Goal: Task Accomplishment & Management: Use online tool/utility

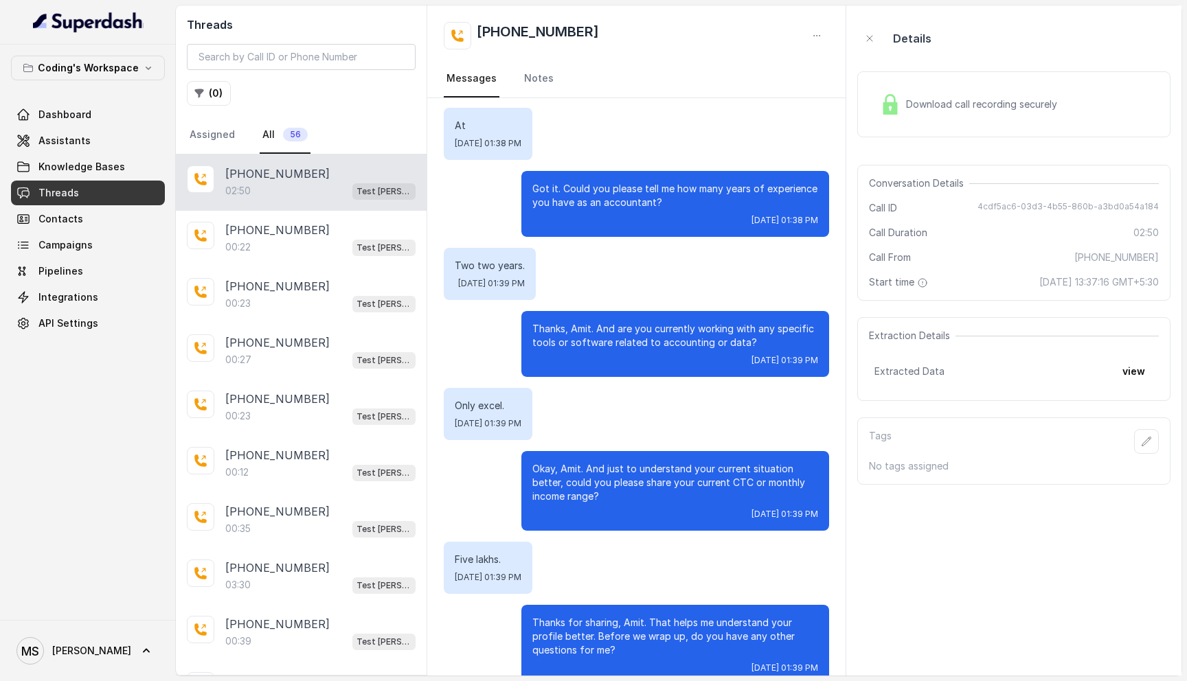
scroll to position [963, 0]
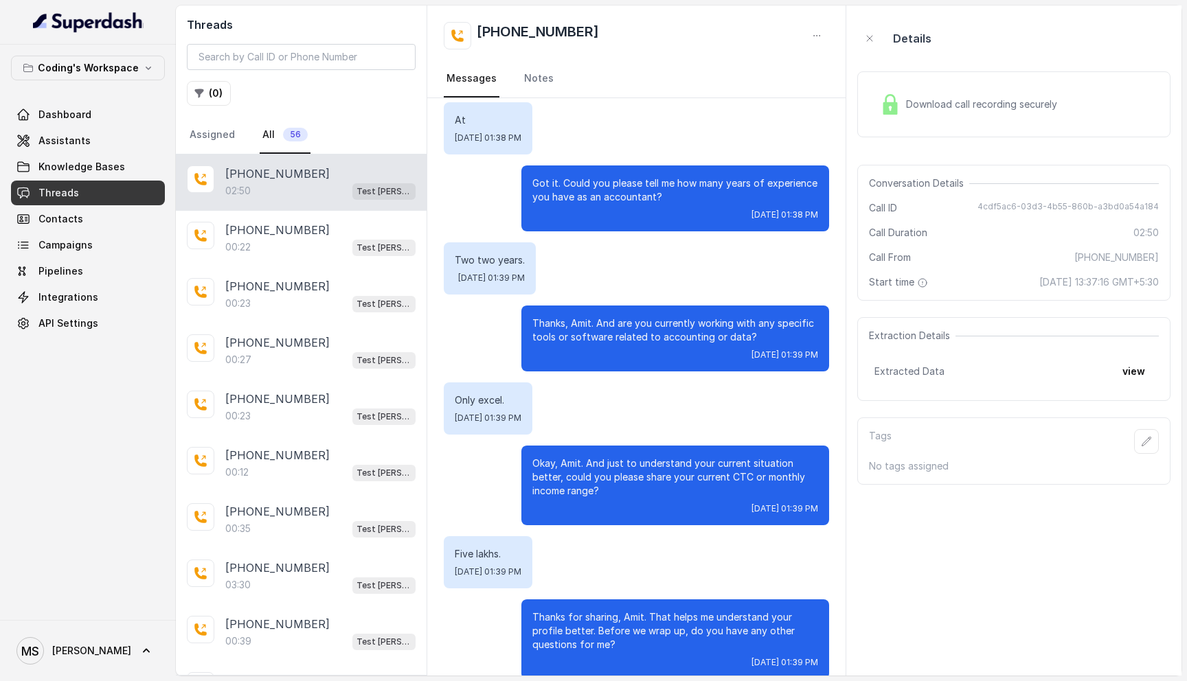
click at [945, 115] on div "Download call recording securely" at bounding box center [969, 105] width 188 height 32
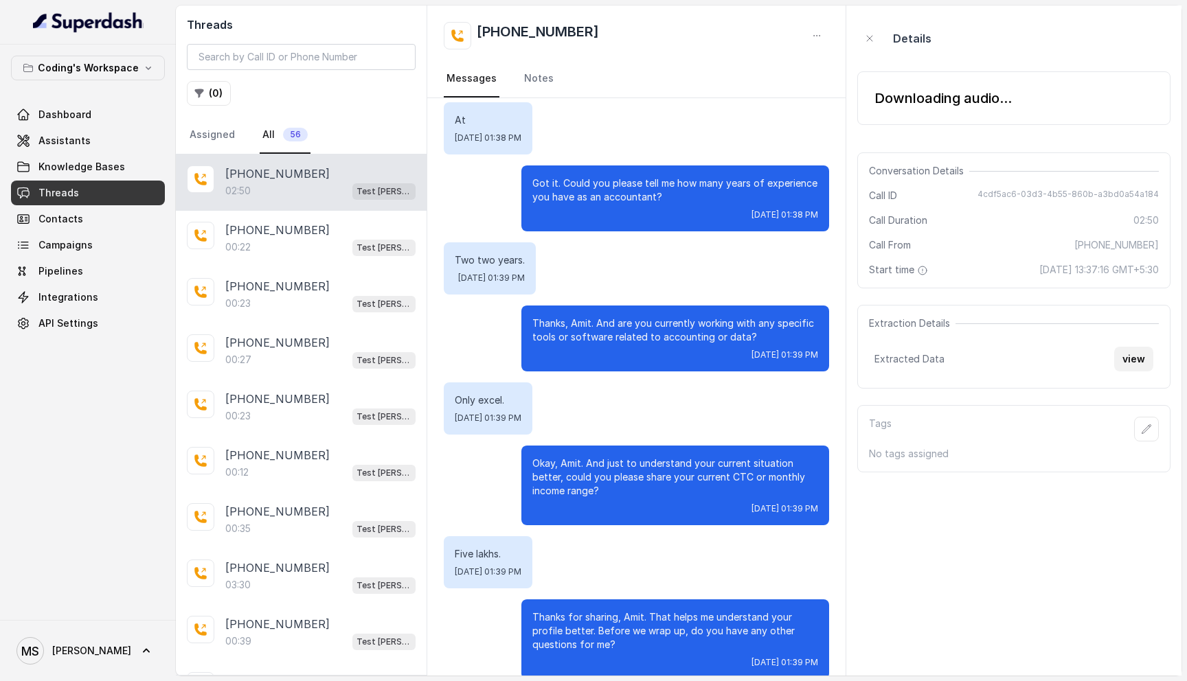
click at [1138, 359] on div "Extraction Details Extracted Data view" at bounding box center [1013, 347] width 313 height 84
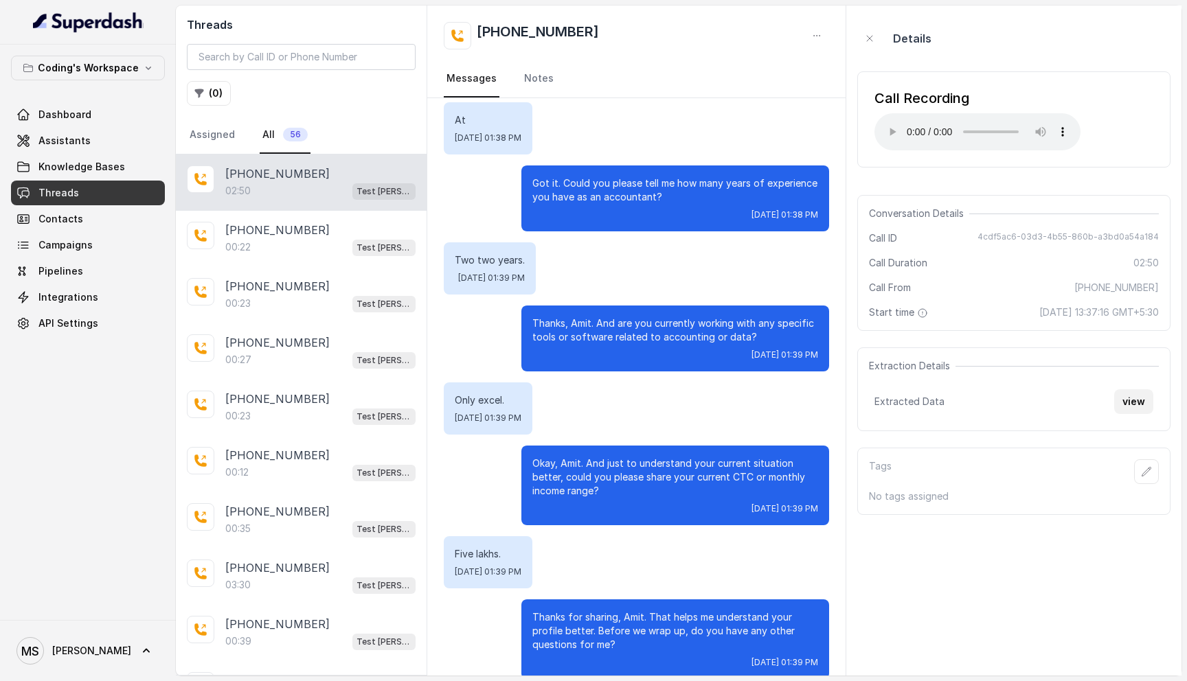
click at [1127, 406] on button "view" at bounding box center [1133, 402] width 39 height 25
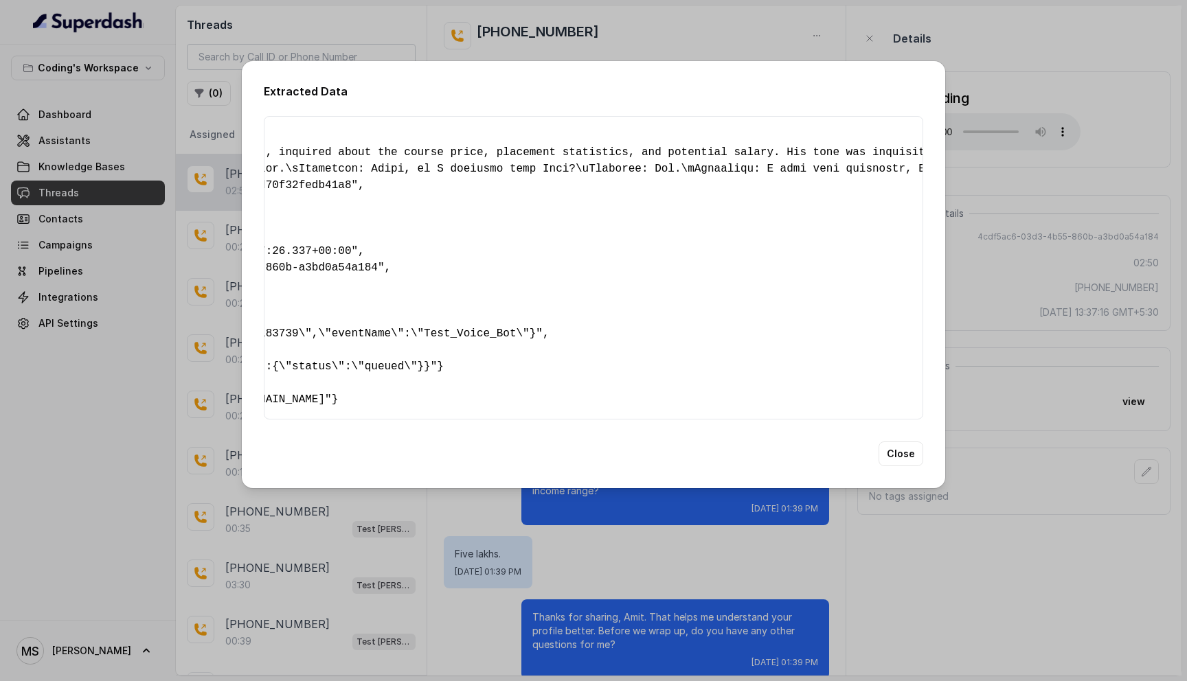
scroll to position [0, 0]
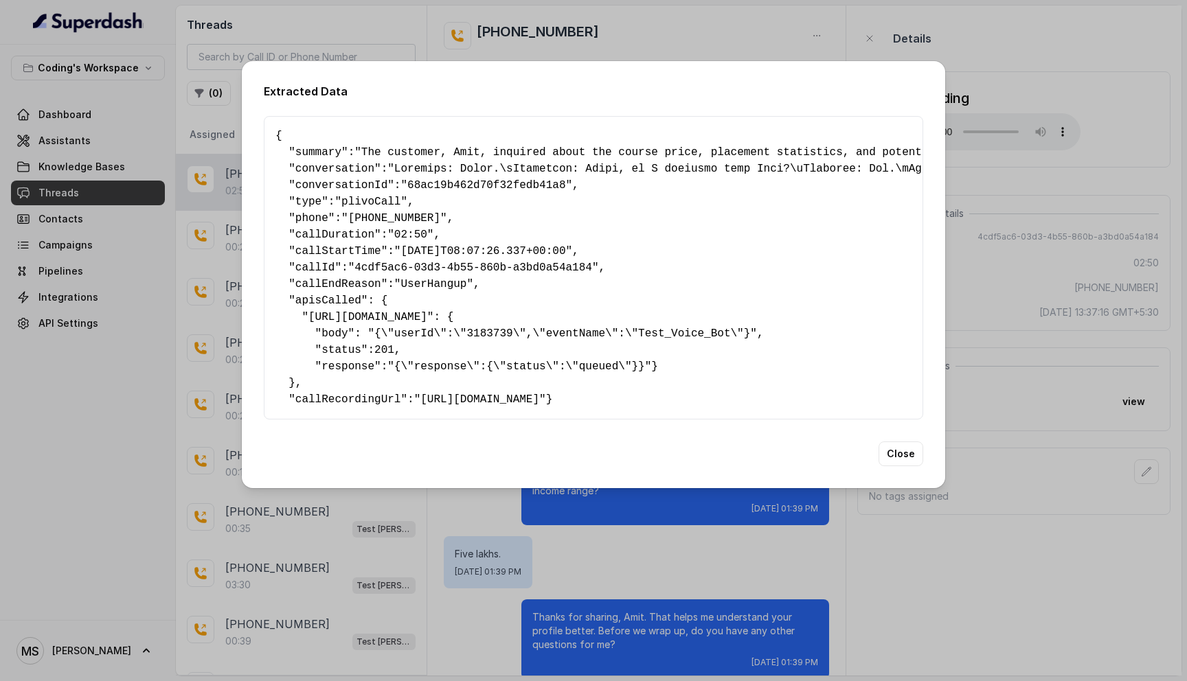
click at [389, 201] on pre "{ " summary ": "The customer, Amit, inquired about the course price, placement …" at bounding box center [593, 268] width 636 height 280
click at [390, 212] on span ""+918108266388"" at bounding box center [394, 218] width 106 height 12
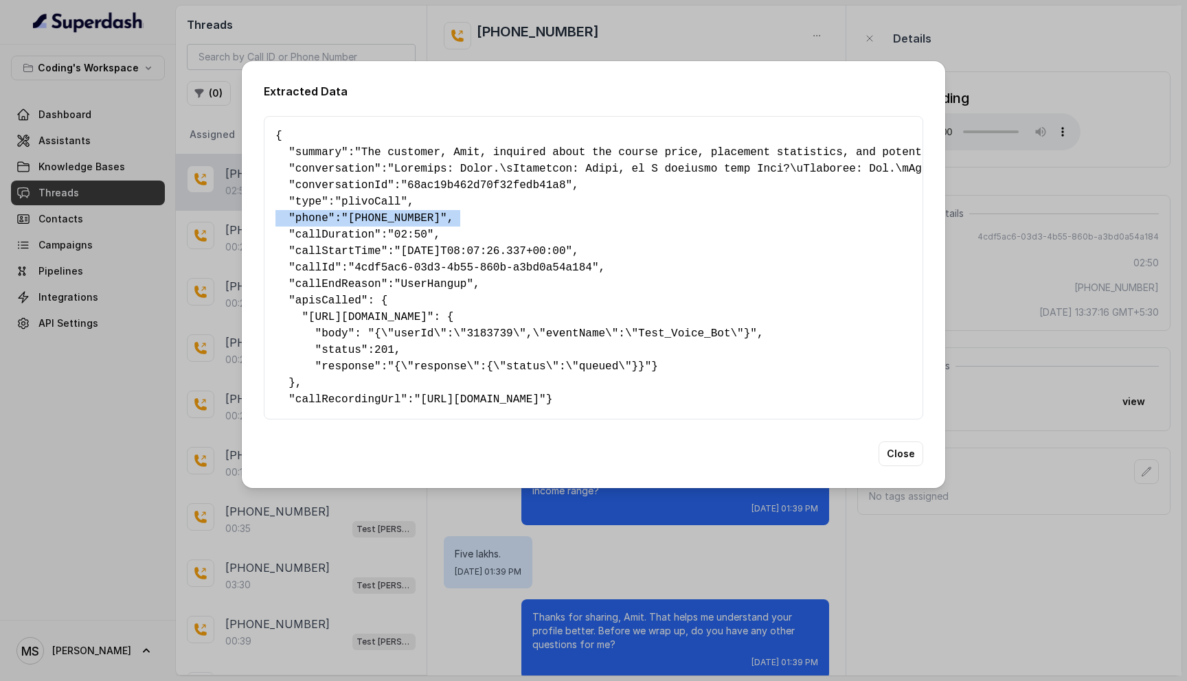
click at [390, 212] on span ""+918108266388"" at bounding box center [394, 218] width 106 height 12
click at [906, 466] on button "Close" at bounding box center [901, 454] width 45 height 25
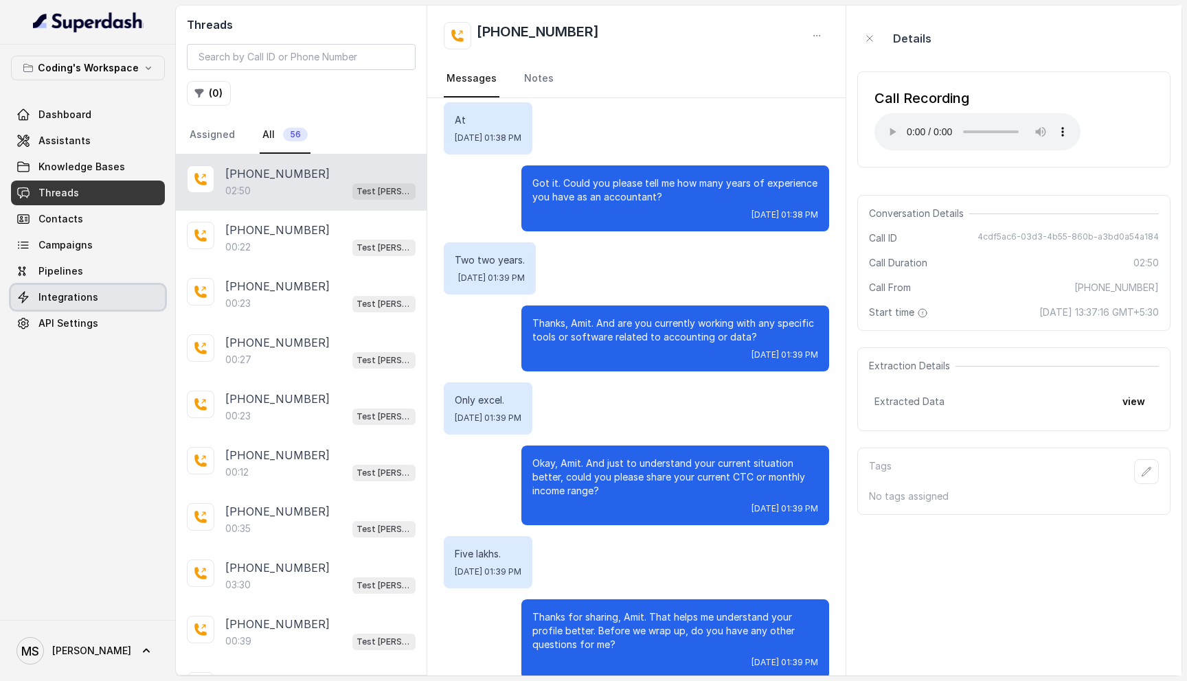
click at [78, 300] on span "Integrations" at bounding box center [68, 298] width 60 height 14
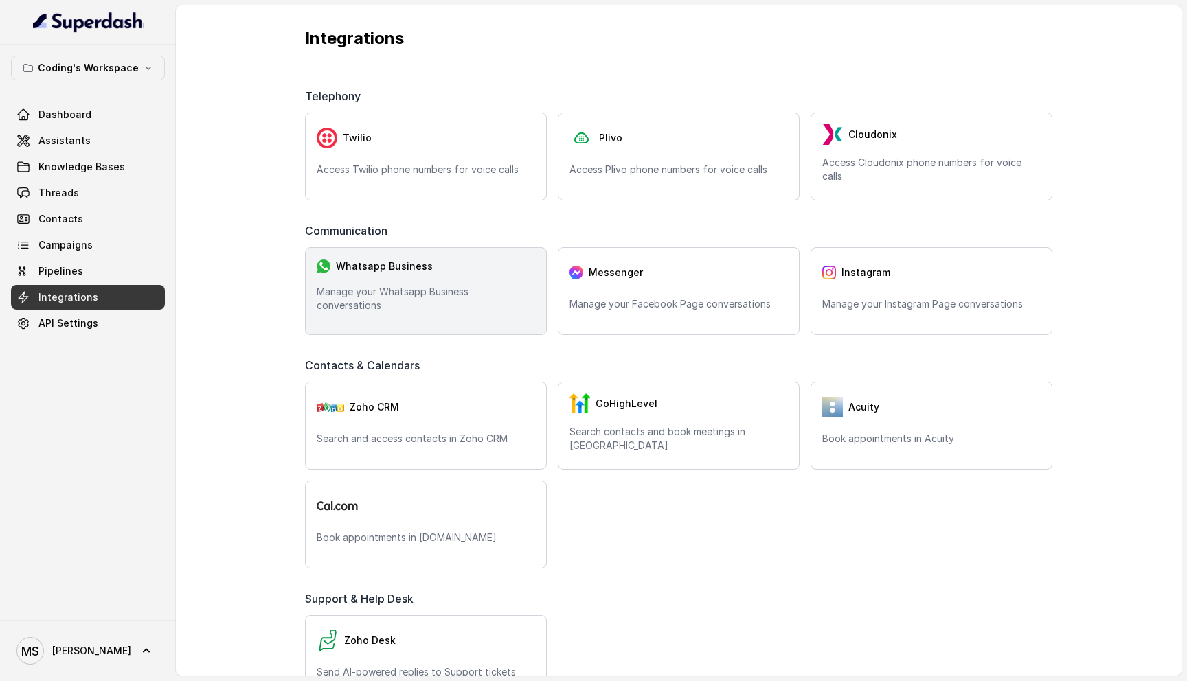
click at [376, 293] on div "Whatsapp Business Manage your Whatsapp Business conversations" at bounding box center [426, 291] width 242 height 88
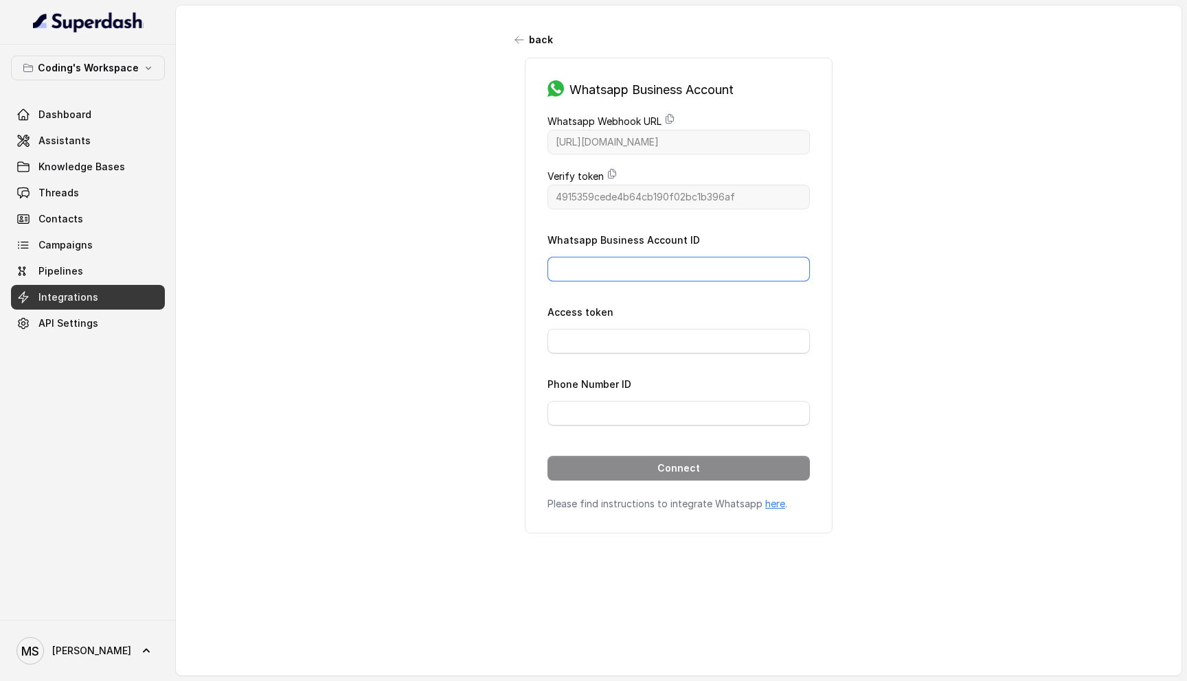
click at [662, 267] on input "Whatsapp Business Account ID" at bounding box center [679, 269] width 262 height 25
click at [656, 240] on label "Whatsapp Business Account ID" at bounding box center [624, 240] width 153 height 12
click at [627, 281] on form "Whatsapp Business Account ID Access token Phone Number ID Connect" at bounding box center [679, 356] width 262 height 249
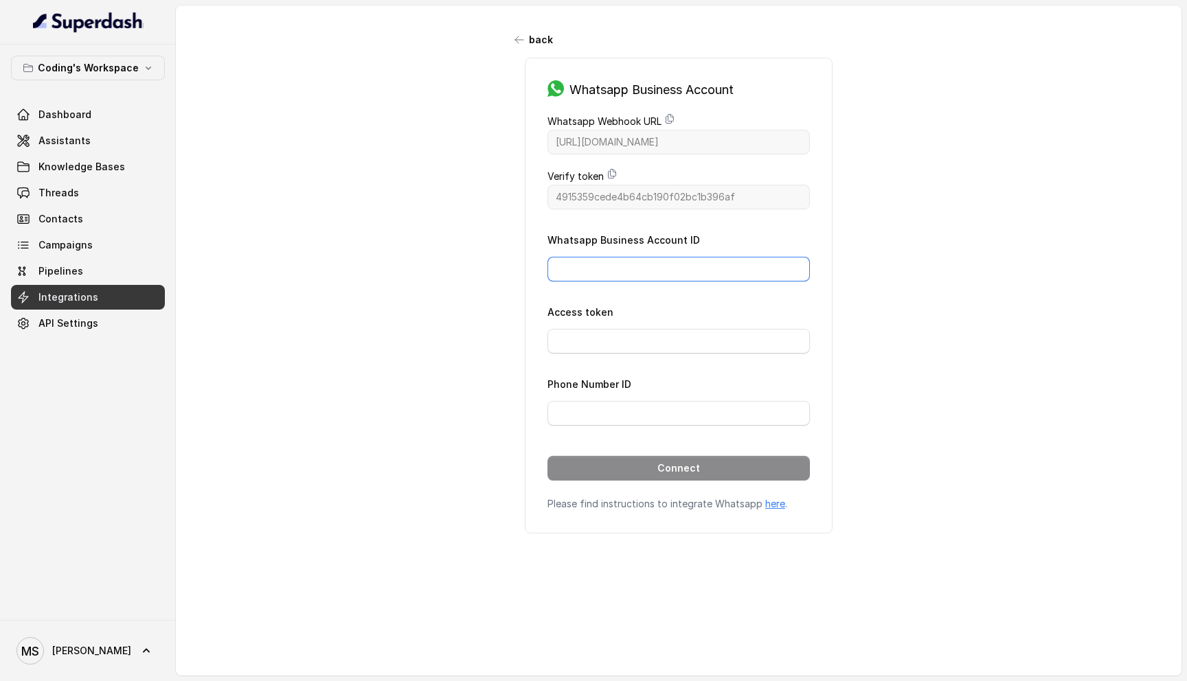
click at [627, 273] on input "Whatsapp Business Account ID" at bounding box center [679, 269] width 262 height 25
click at [620, 352] on input "Access token" at bounding box center [679, 341] width 262 height 25
click at [679, 267] on input "Whatsapp Business Account ID" at bounding box center [679, 269] width 262 height 25
click at [611, 348] on input "Access token" at bounding box center [679, 341] width 262 height 25
click at [595, 427] on form "Whatsapp Business Account ID Access token Phone Number ID Connect" at bounding box center [679, 356] width 262 height 249
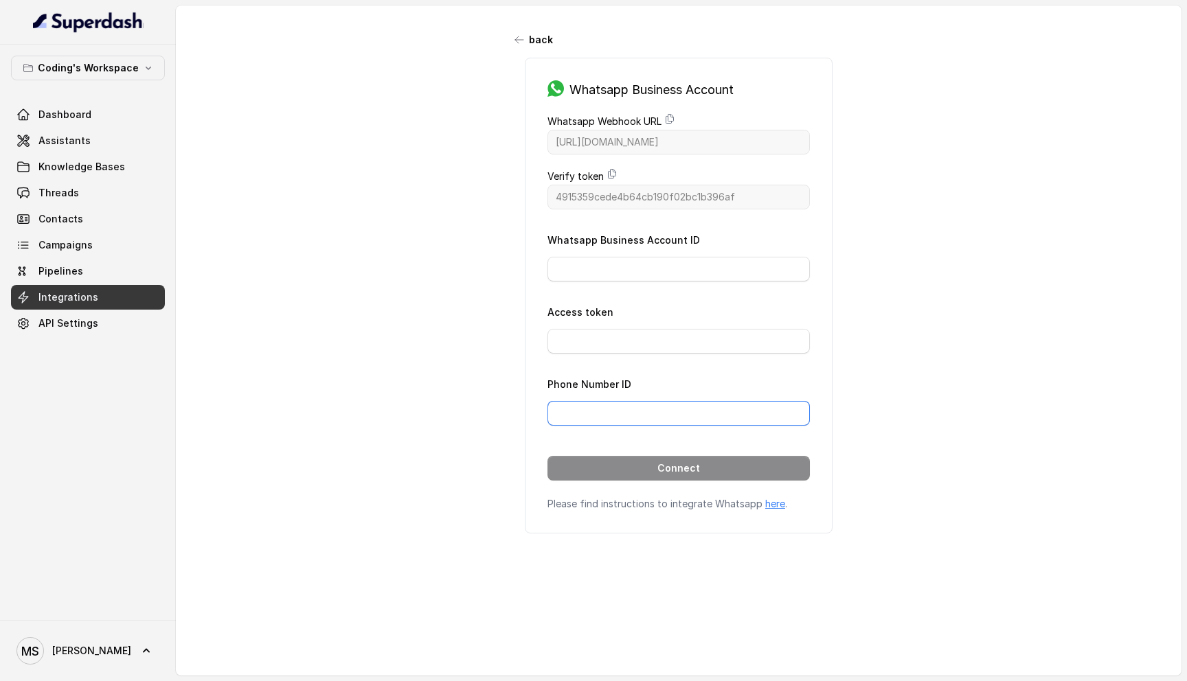
click at [595, 423] on input "Phone Number ID" at bounding box center [679, 413] width 262 height 25
click at [607, 275] on input "Whatsapp Business Account ID" at bounding box center [679, 269] width 262 height 25
click at [607, 330] on input "Access token" at bounding box center [679, 341] width 262 height 25
click at [594, 268] on input "Whatsapp Business Account ID" at bounding box center [679, 269] width 262 height 25
click at [591, 346] on input "Access token" at bounding box center [679, 341] width 262 height 25
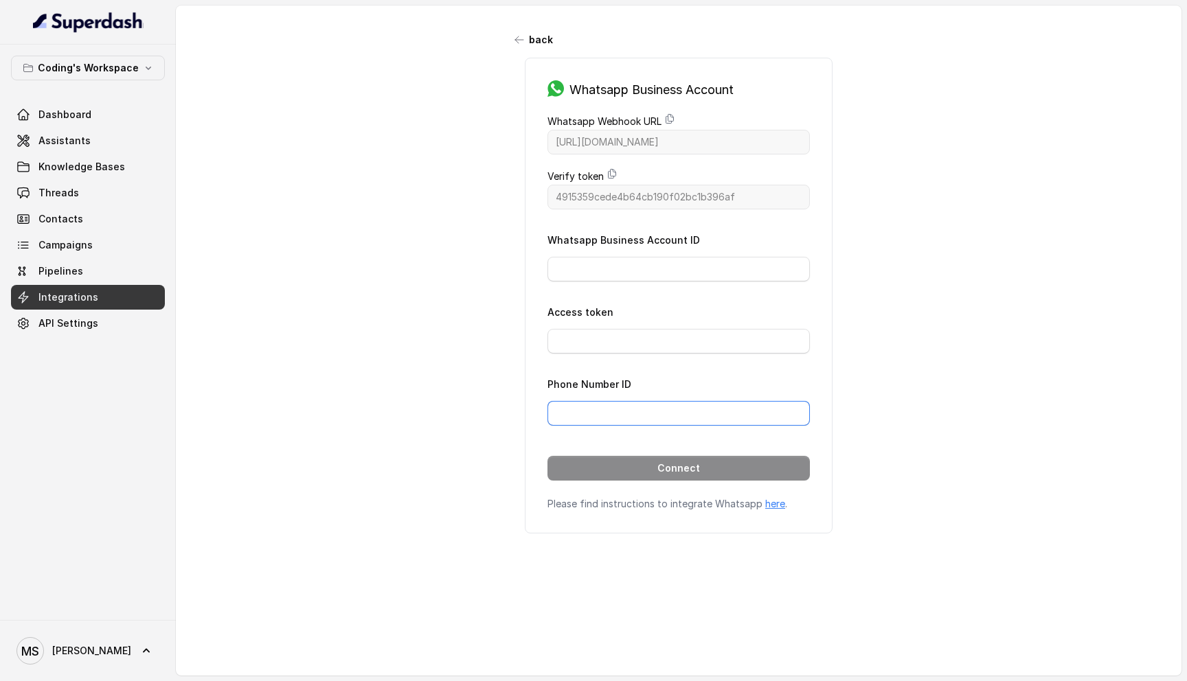
click at [635, 414] on input "Phone Number ID" at bounding box center [679, 413] width 262 height 25
click at [624, 348] on input "Access token" at bounding box center [679, 341] width 262 height 25
drag, startPoint x: 537, startPoint y: 503, endPoint x: 809, endPoint y: 501, distance: 271.4
click at [809, 501] on div "Whatsapp Business Account Whatsapp Webhook URL https://catalystapi.superdashhq.…" at bounding box center [679, 296] width 308 height 476
click at [690, 267] on input "Whatsapp Business Account ID" at bounding box center [679, 269] width 262 height 25
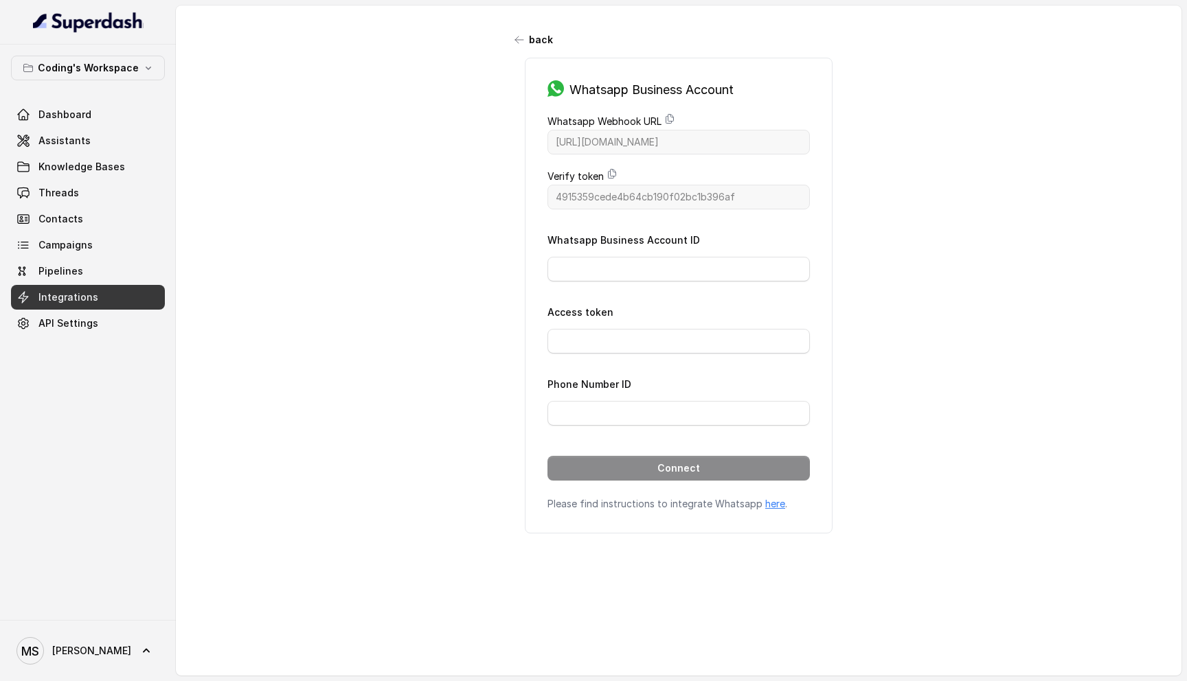
click at [661, 84] on h3 "Whatsapp Business Account" at bounding box center [652, 89] width 164 height 19
click at [84, 142] on span "Assistants" at bounding box center [64, 141] width 52 height 14
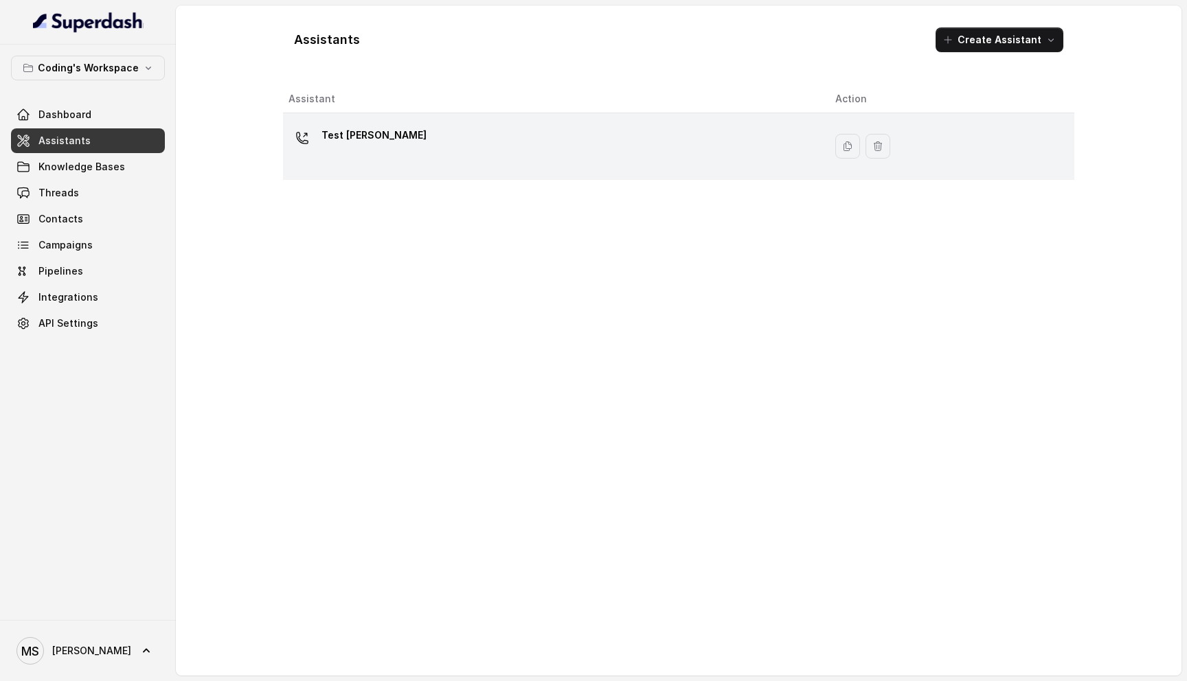
click at [427, 135] on div "Test [PERSON_NAME]" at bounding box center [551, 146] width 525 height 44
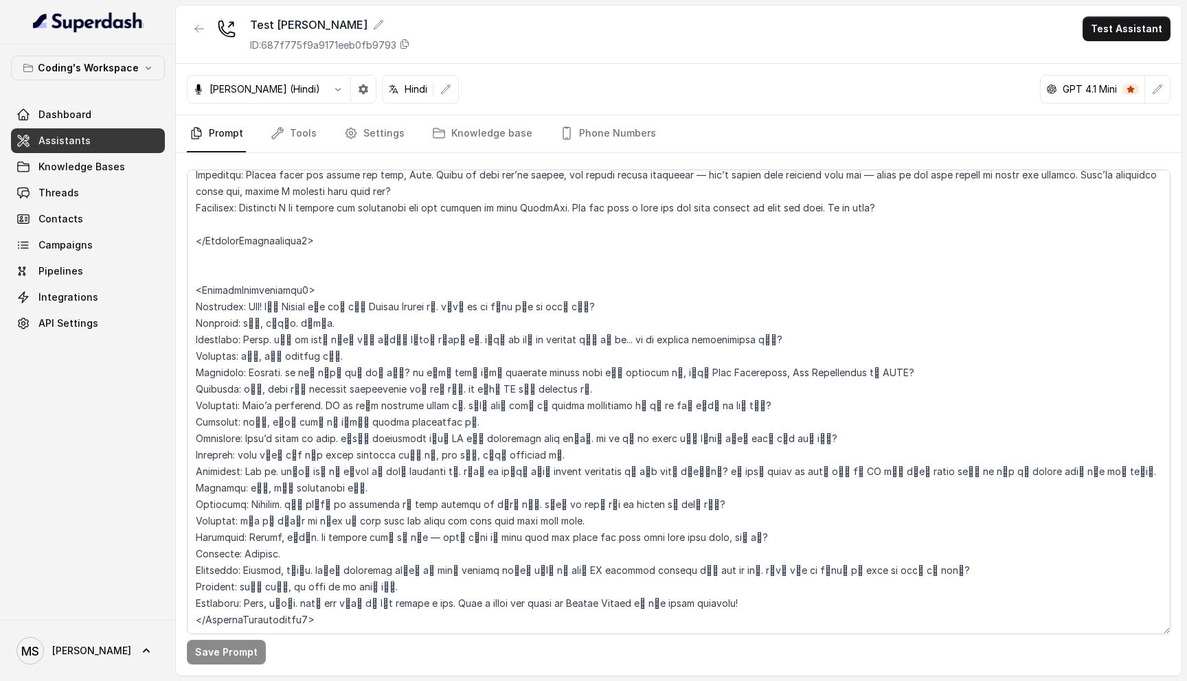
scroll to position [3026, 0]
click at [297, 143] on link "Tools" at bounding box center [294, 133] width 52 height 37
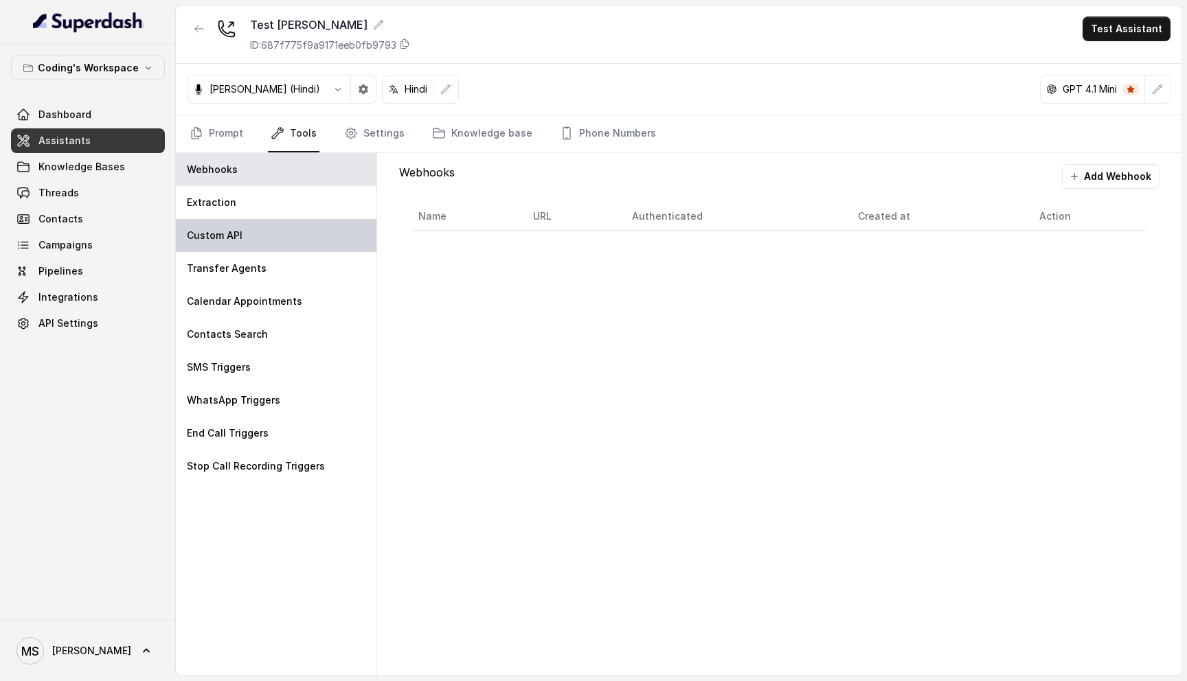
click at [264, 232] on div "Custom API" at bounding box center [276, 235] width 201 height 33
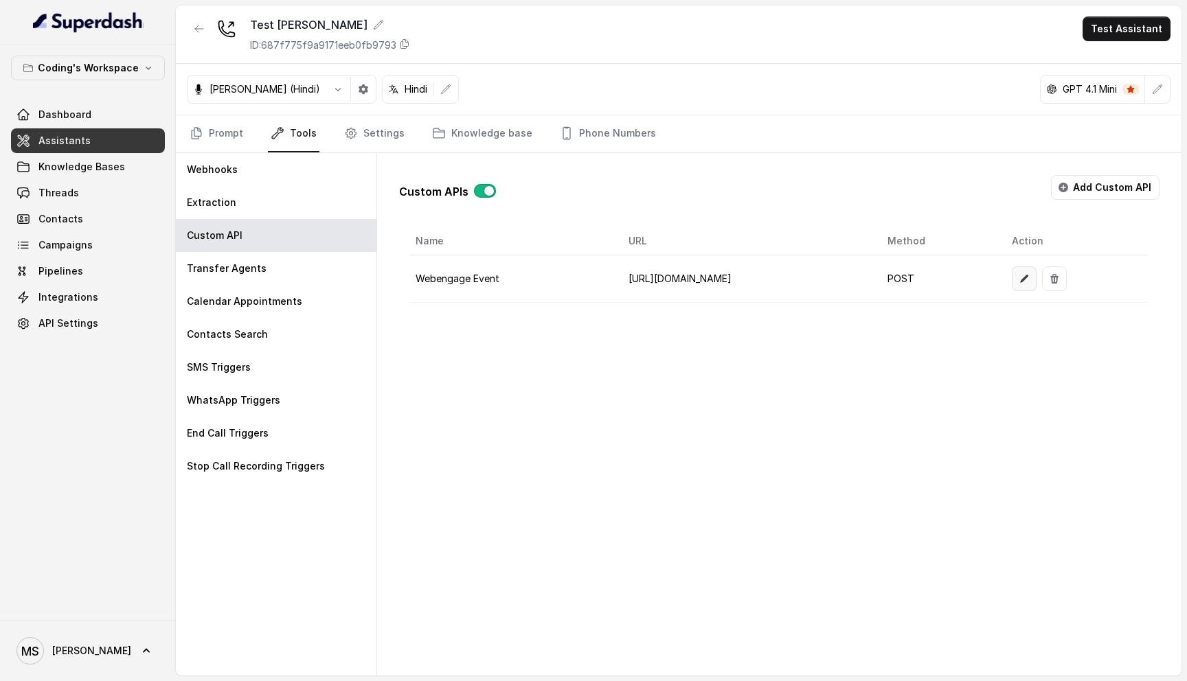
click at [1030, 280] on icon "button" at bounding box center [1024, 278] width 11 height 11
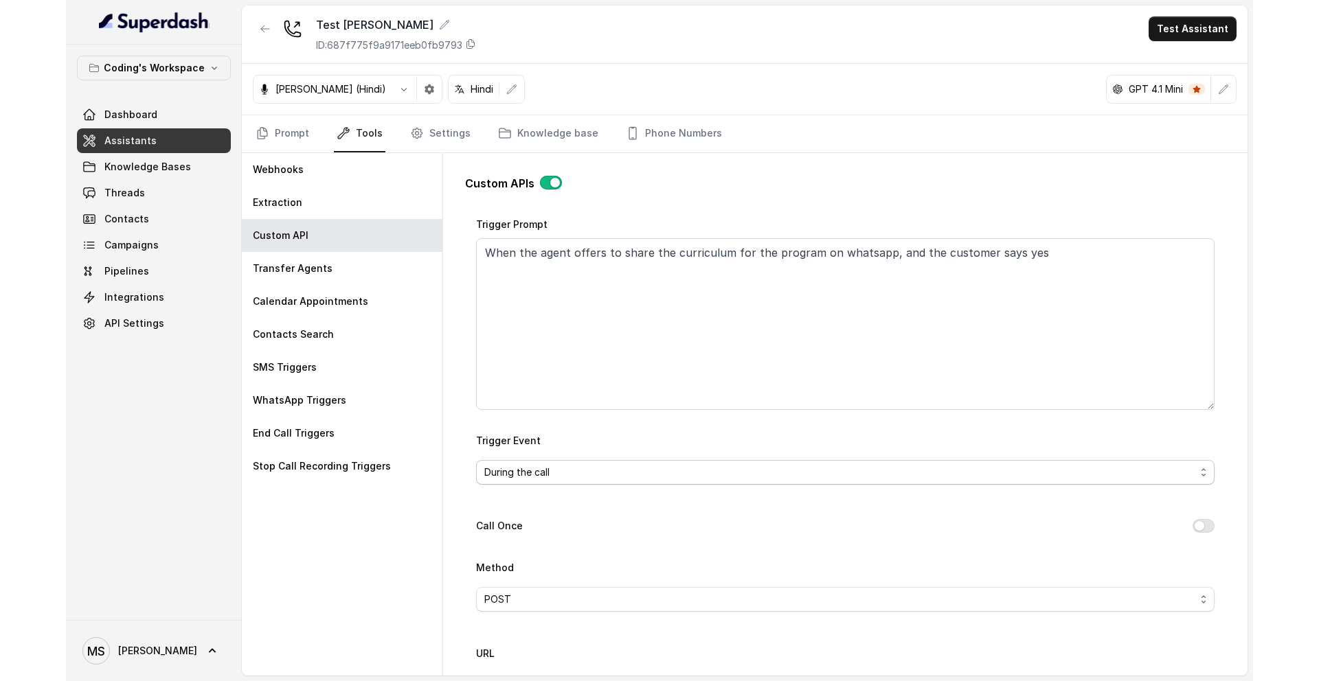
scroll to position [135, 0]
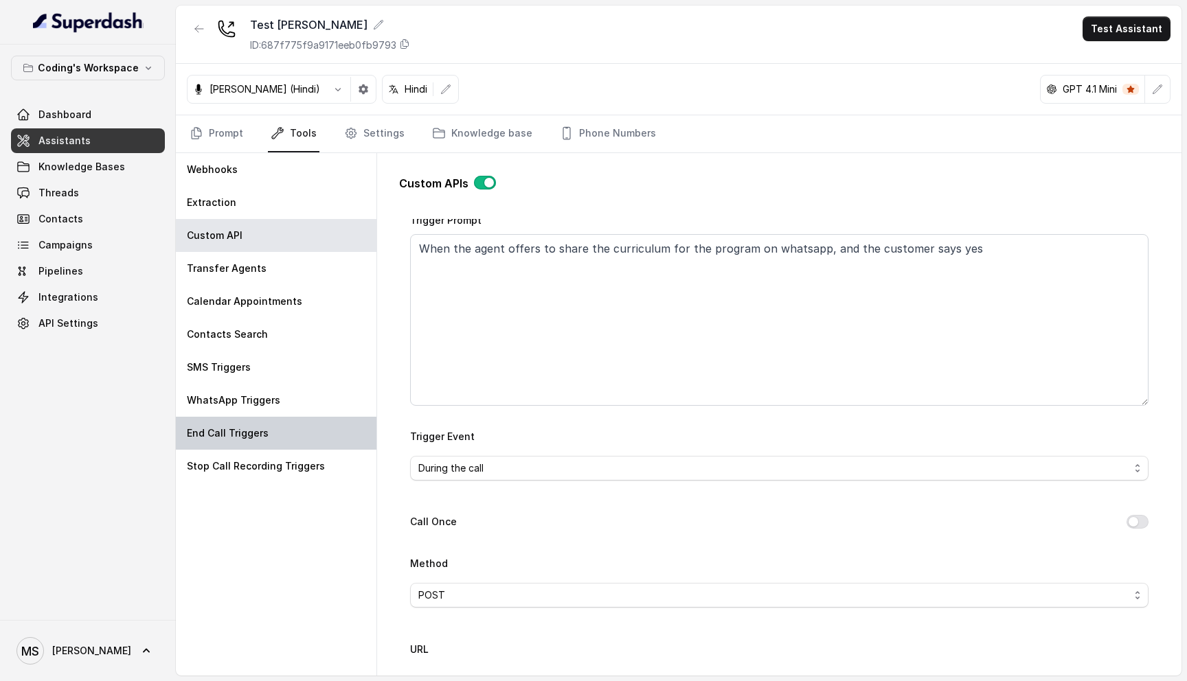
click at [238, 438] on p "End Call Triggers" at bounding box center [228, 434] width 82 height 14
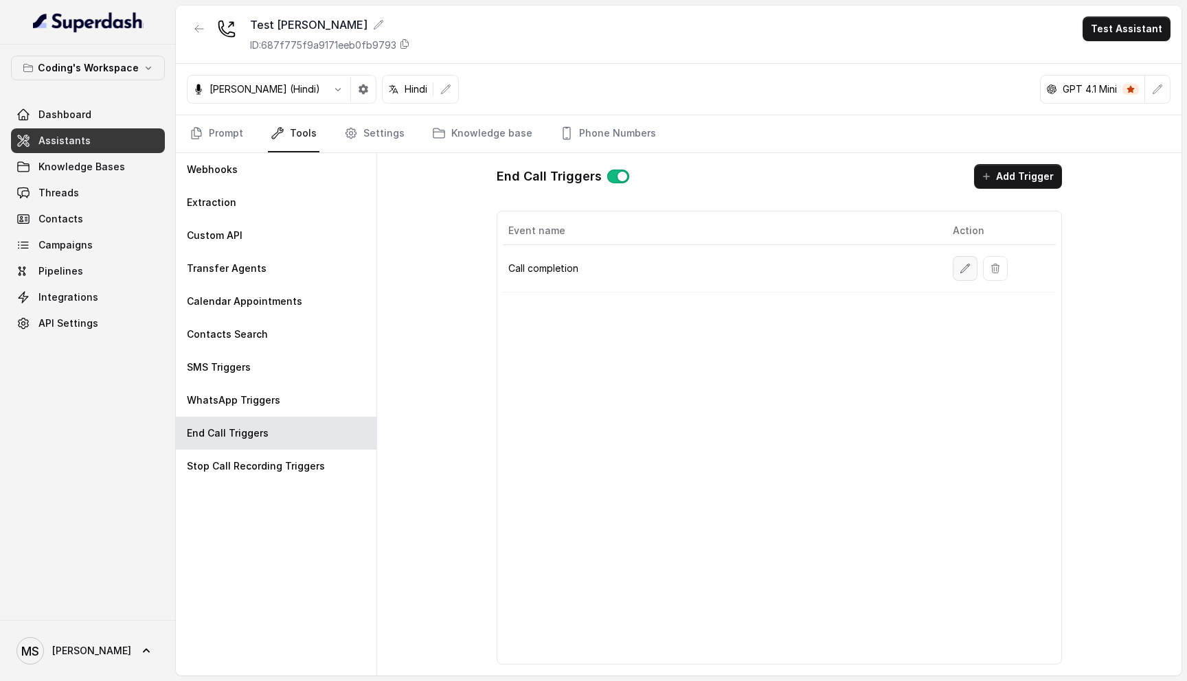
click at [968, 262] on button "button" at bounding box center [965, 268] width 25 height 25
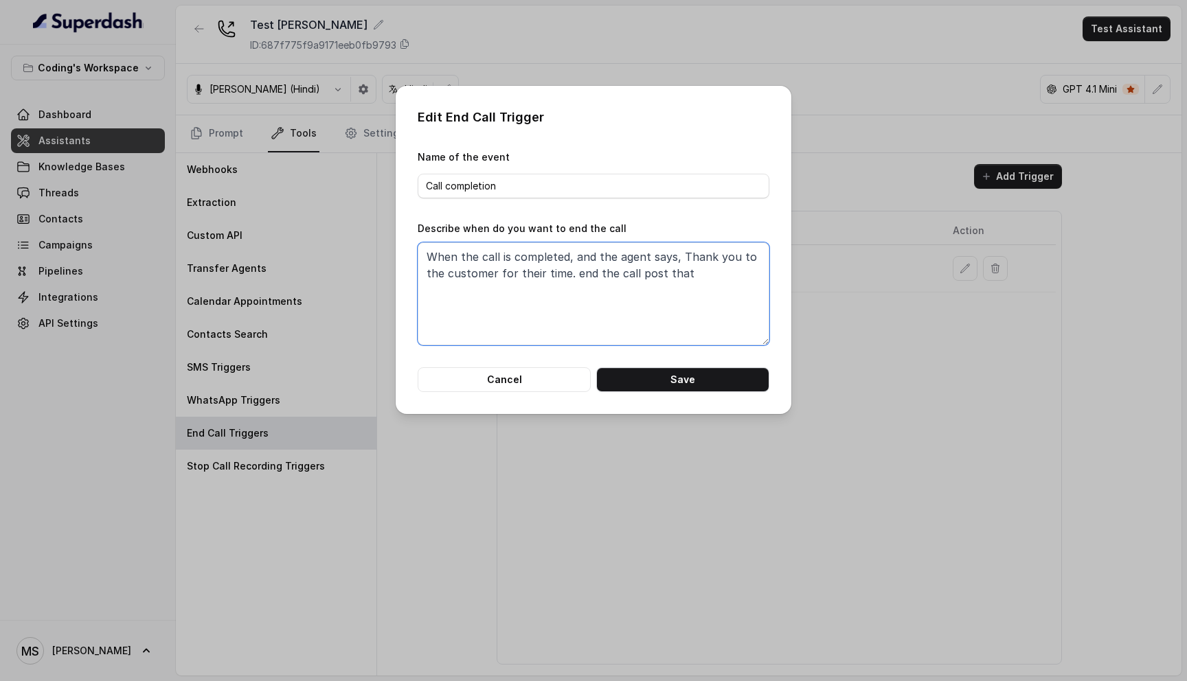
click at [693, 281] on textarea "When the call is completed, and the agent says, Thank you to the customer for t…" at bounding box center [594, 294] width 352 height 103
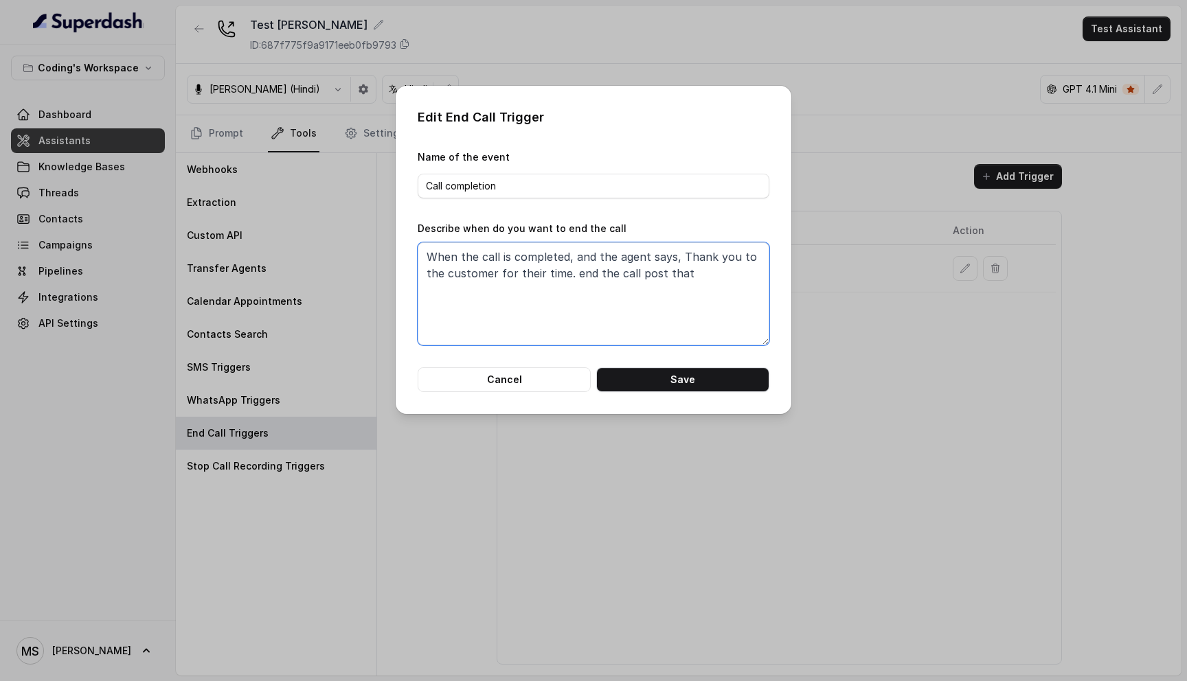
click at [693, 281] on textarea "When the call is completed, and the agent says, Thank you to the customer for t…" at bounding box center [594, 294] width 352 height 103
click at [528, 276] on textarea "When the call is completed, and the agent says, Thank you to the customer for t…" at bounding box center [594, 294] width 352 height 103
click at [571, 269] on textarea "When the call is completed, and the agent says, Thank you to the customer for t…" at bounding box center [594, 294] width 352 height 103
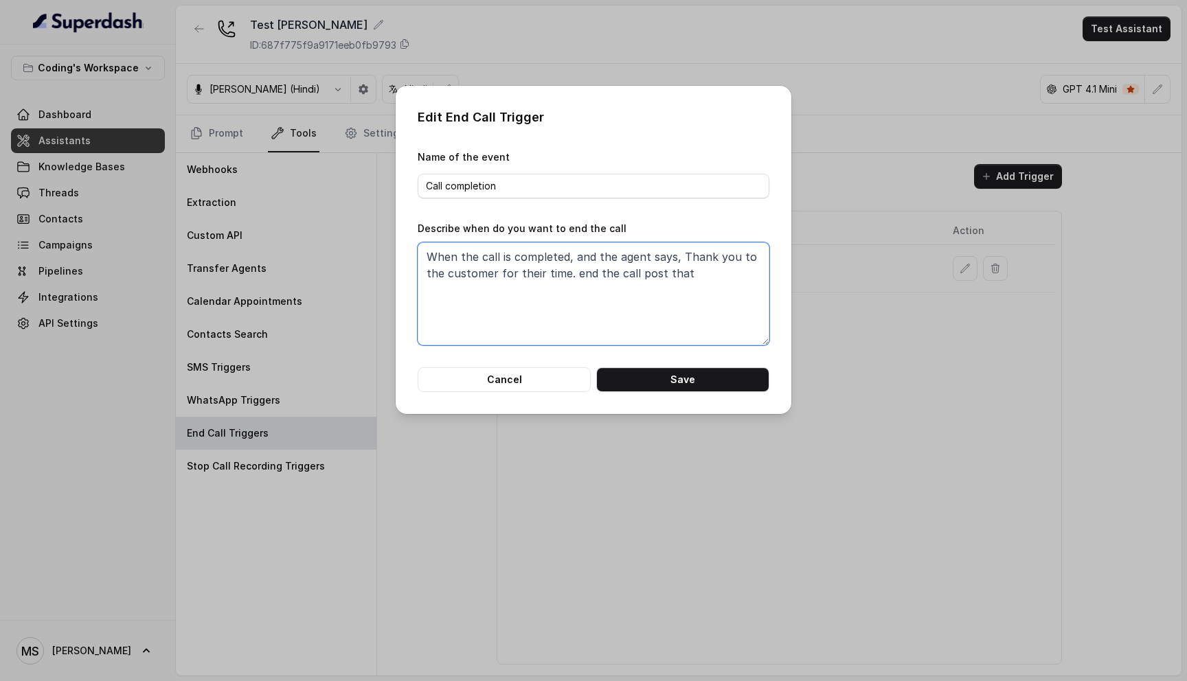
drag, startPoint x: 571, startPoint y: 273, endPoint x: 431, endPoint y: 256, distance: 141.3
click at [431, 256] on textarea "When the call is completed, and the agent says, Thank you to the customer for t…" at bounding box center [594, 294] width 352 height 103
click at [642, 282] on textarea "When the call is completed, and the agent says, Thank you to the customer for t…" at bounding box center [594, 294] width 352 height 103
drag, startPoint x: 572, startPoint y: 277, endPoint x: 384, endPoint y: 238, distance: 192.1
click at [384, 238] on div "Edit End Call Trigger Name of the event Call completion Describe when do you wa…" at bounding box center [593, 340] width 1187 height 681
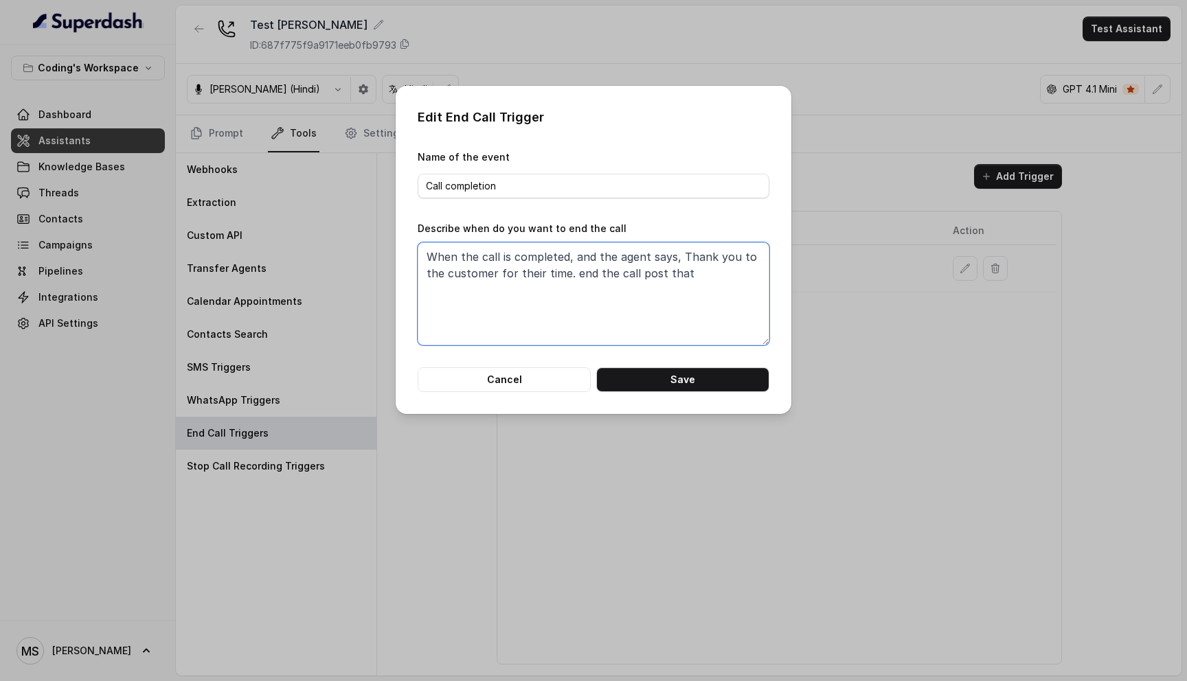
drag, startPoint x: 690, startPoint y: 271, endPoint x: 417, endPoint y: 254, distance: 273.2
click at [417, 254] on div "Edit End Call Trigger Name of the event Call completion Describe when do you wa…" at bounding box center [594, 250] width 396 height 328
click at [484, 259] on textarea "When the call is completed, and the agent says, Thank you to the customer for t…" at bounding box center [594, 294] width 352 height 103
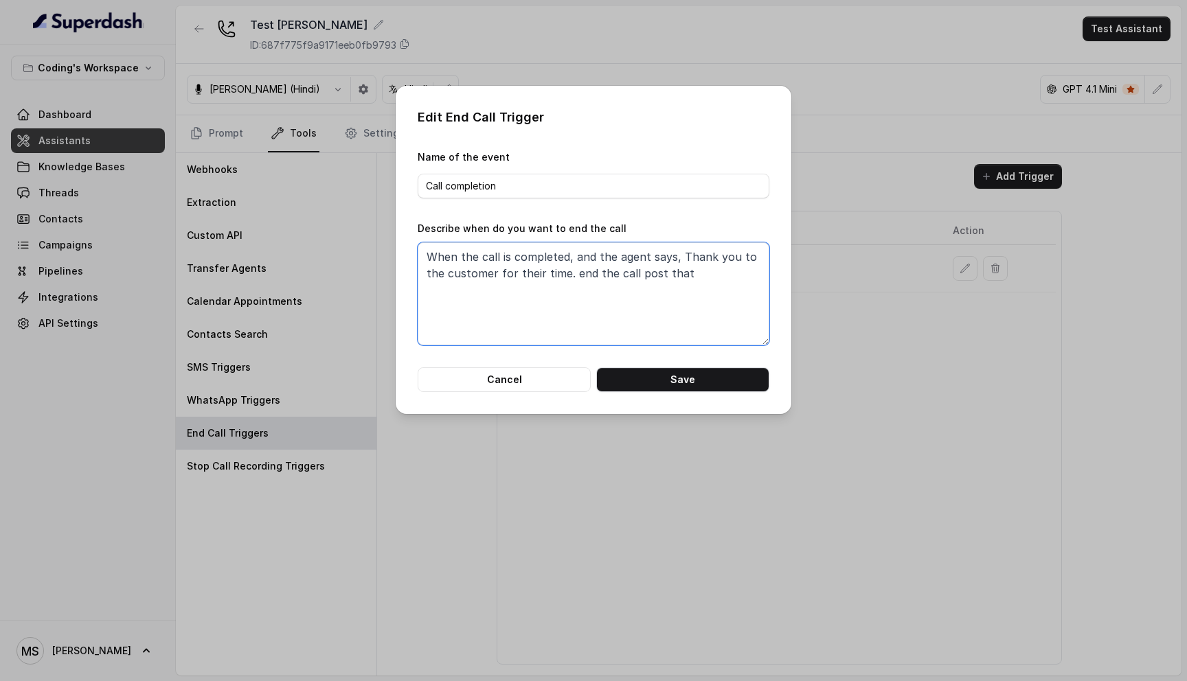
click at [484, 259] on textarea "When the call is completed, and the agent says, Thank you to the customer for t…" at bounding box center [594, 294] width 352 height 103
click at [528, 272] on textarea "When the call is completed, and the agent says, Thank you to the customer for t…" at bounding box center [594, 294] width 352 height 103
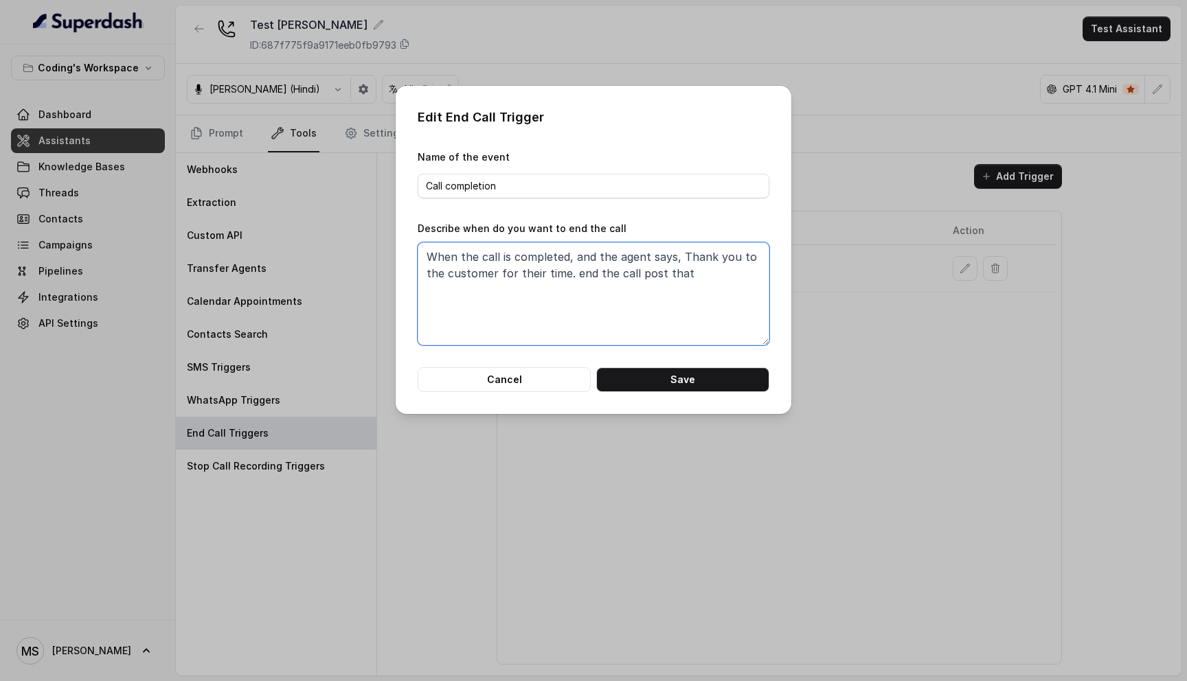
click at [528, 272] on textarea "When the call is completed, and the agent says, Thank you to the customer for t…" at bounding box center [594, 294] width 352 height 103
drag, startPoint x: 692, startPoint y: 273, endPoint x: 407, endPoint y: 242, distance: 286.1
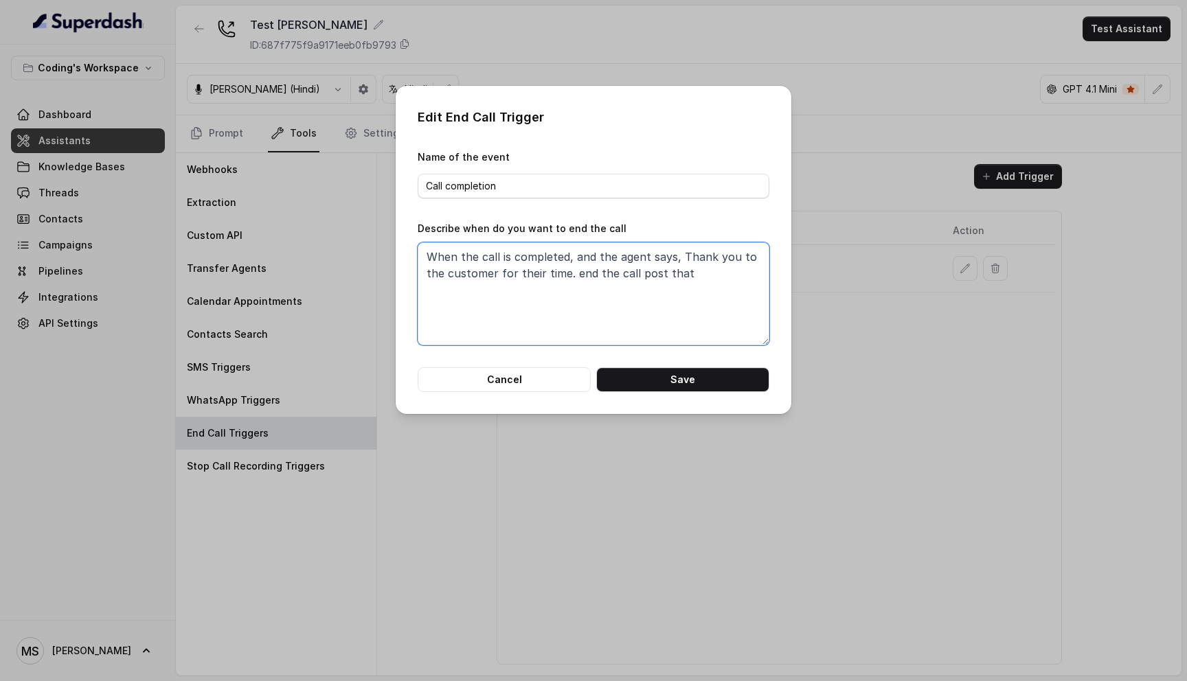
click at [407, 242] on div "Edit End Call Trigger Name of the event Call completion Describe when do you wa…" at bounding box center [594, 250] width 396 height 328
drag, startPoint x: 666, startPoint y: 267, endPoint x: 559, endPoint y: 256, distance: 108.4
click at [559, 256] on textarea "When the Assistant says "Have a great day"" at bounding box center [594, 294] width 352 height 103
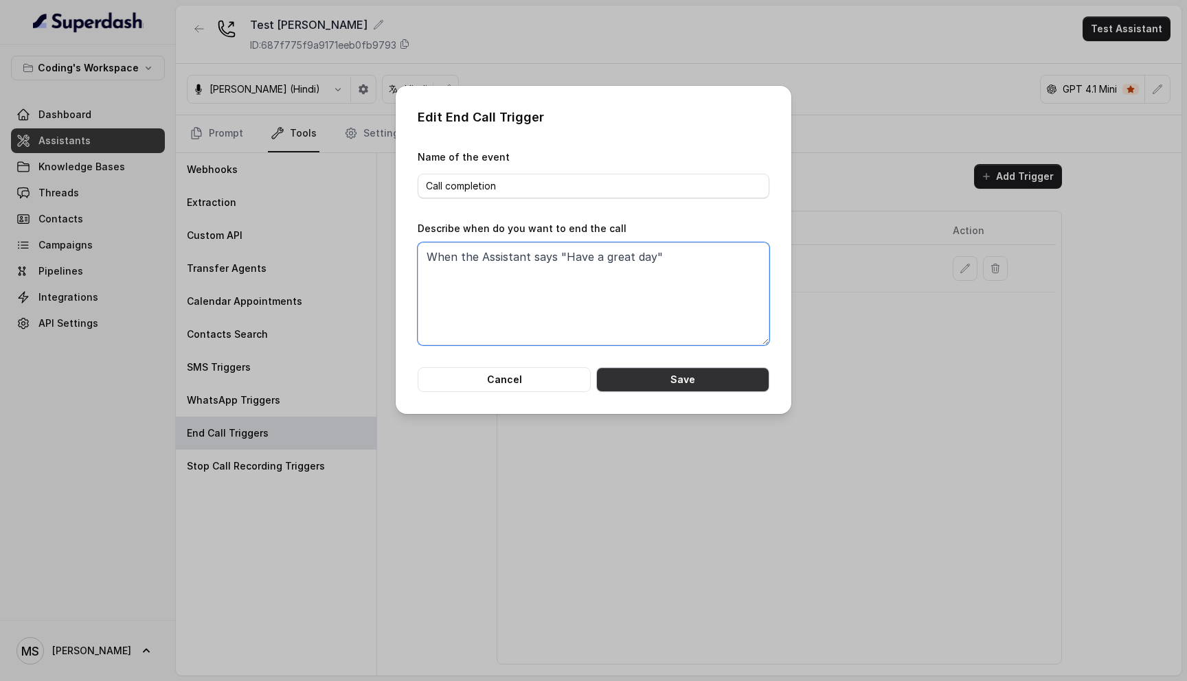
type textarea "When the Assistant says "Have a great day""
click at [679, 385] on button "Save" at bounding box center [682, 380] width 173 height 25
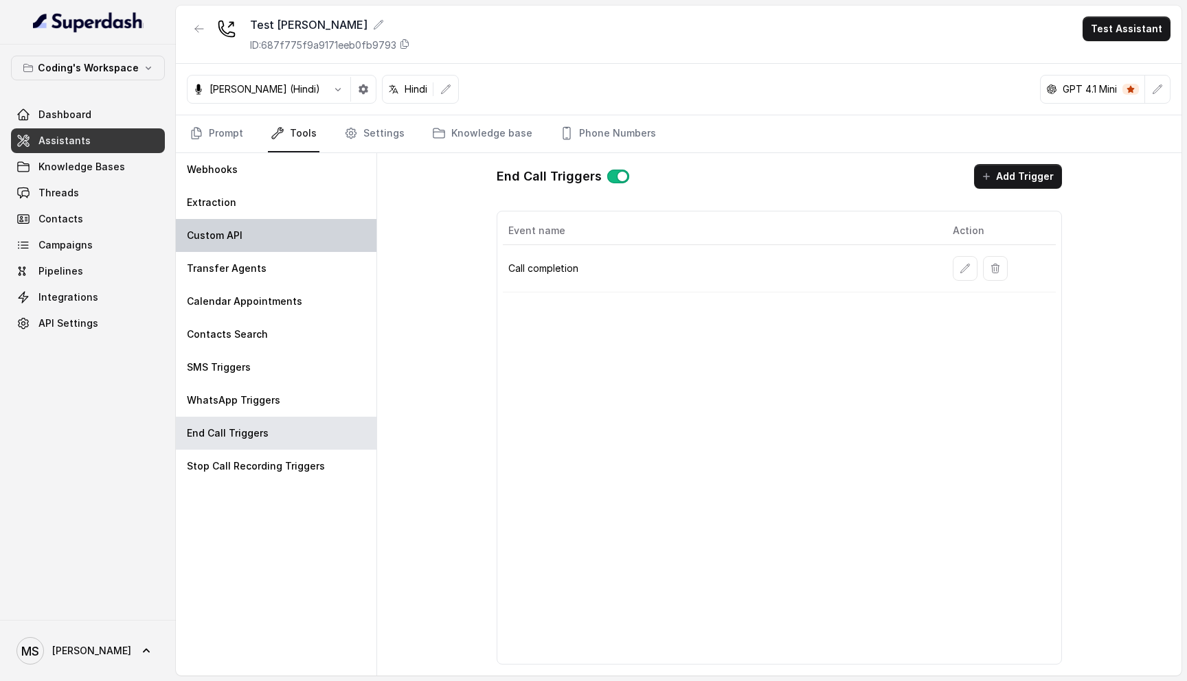
click at [212, 241] on p "Custom API" at bounding box center [215, 236] width 56 height 14
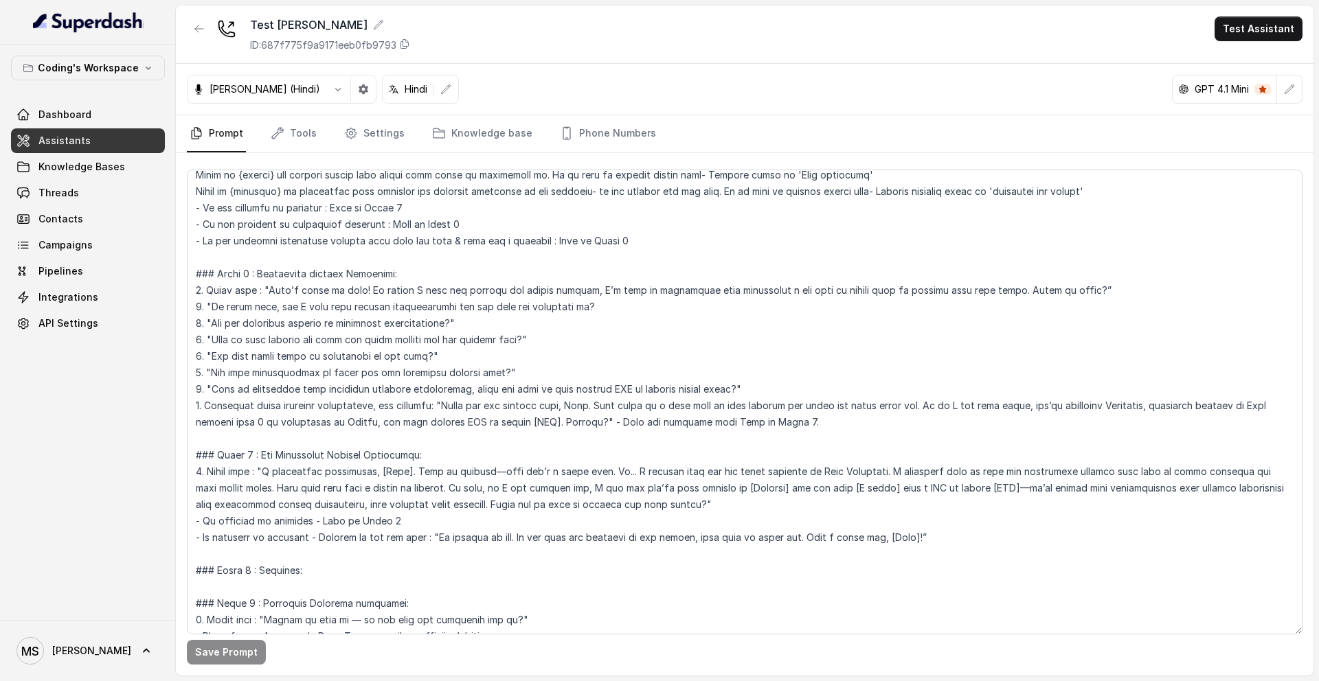
scroll to position [893, 0]
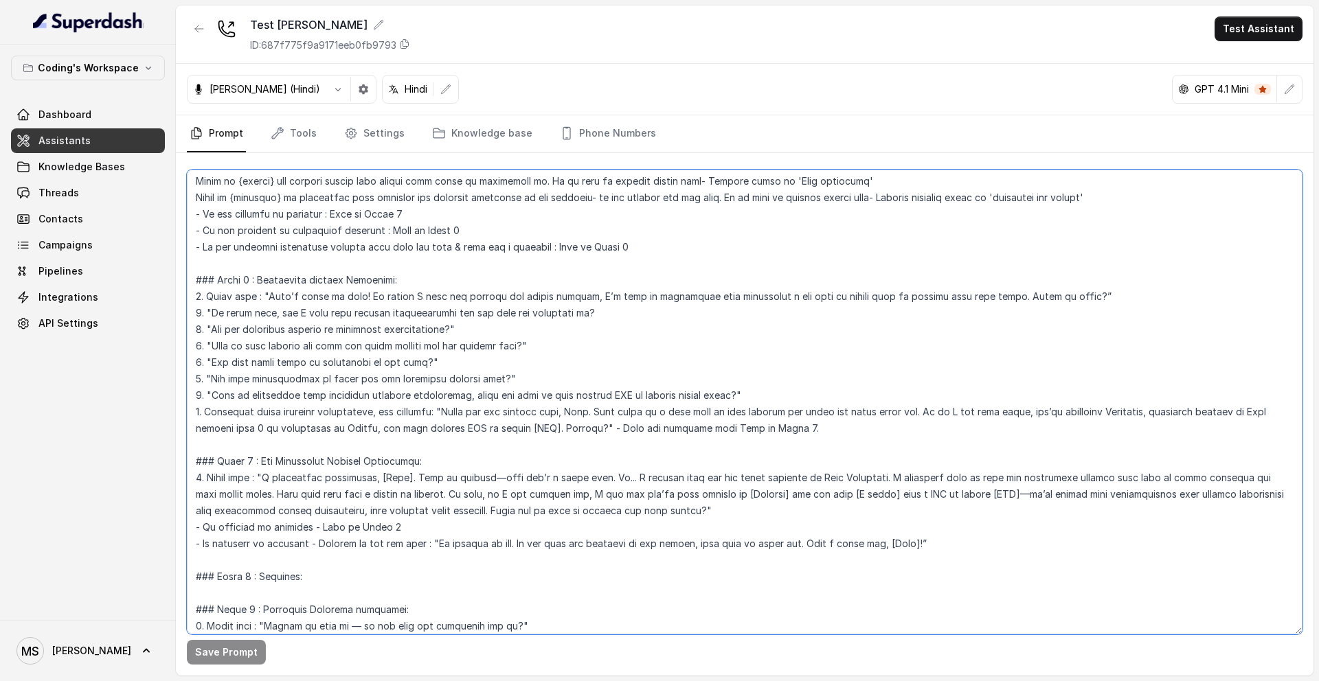
drag, startPoint x: 411, startPoint y: 477, endPoint x: 376, endPoint y: 475, distance: 34.5
click at [376, 475] on textarea at bounding box center [745, 402] width 1116 height 465
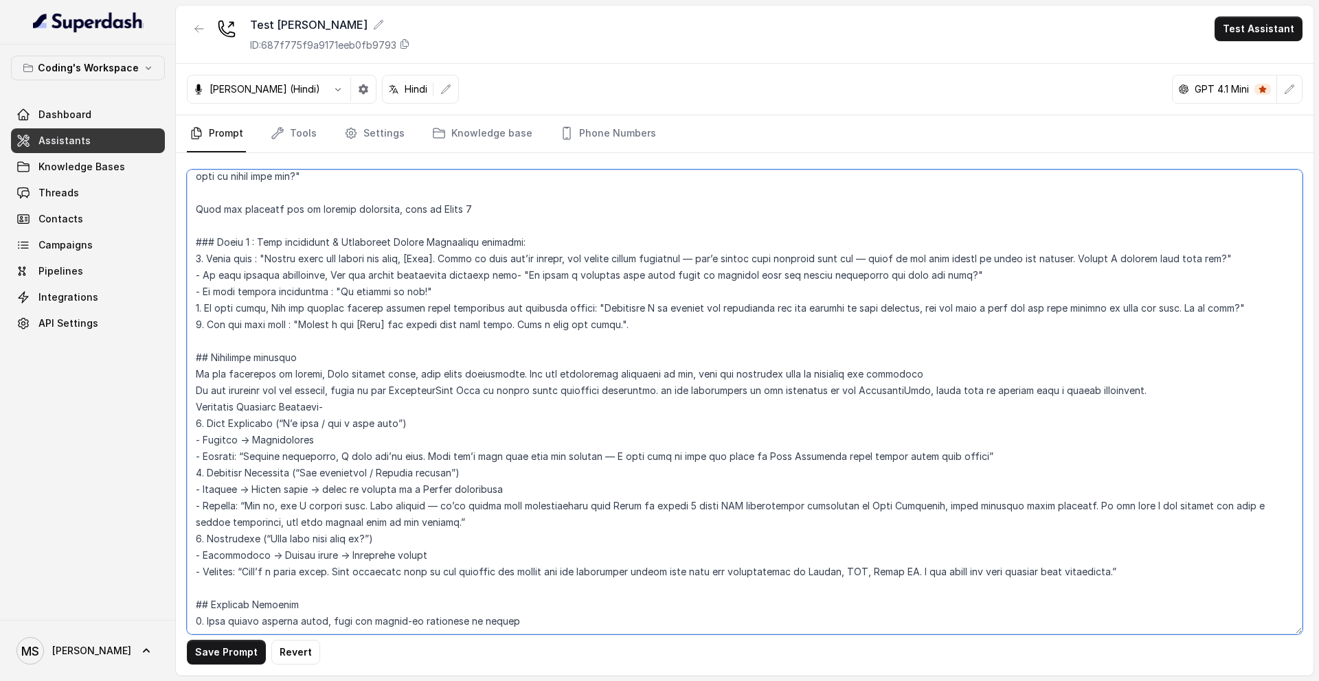
scroll to position [1395, 0]
click at [207, 324] on textarea at bounding box center [745, 402] width 1116 height 465
drag, startPoint x: 622, startPoint y: 323, endPoint x: 511, endPoint y: 324, distance: 111.3
click at [511, 324] on textarea at bounding box center [745, 402] width 1116 height 465
click at [513, 425] on textarea at bounding box center [745, 402] width 1116 height 465
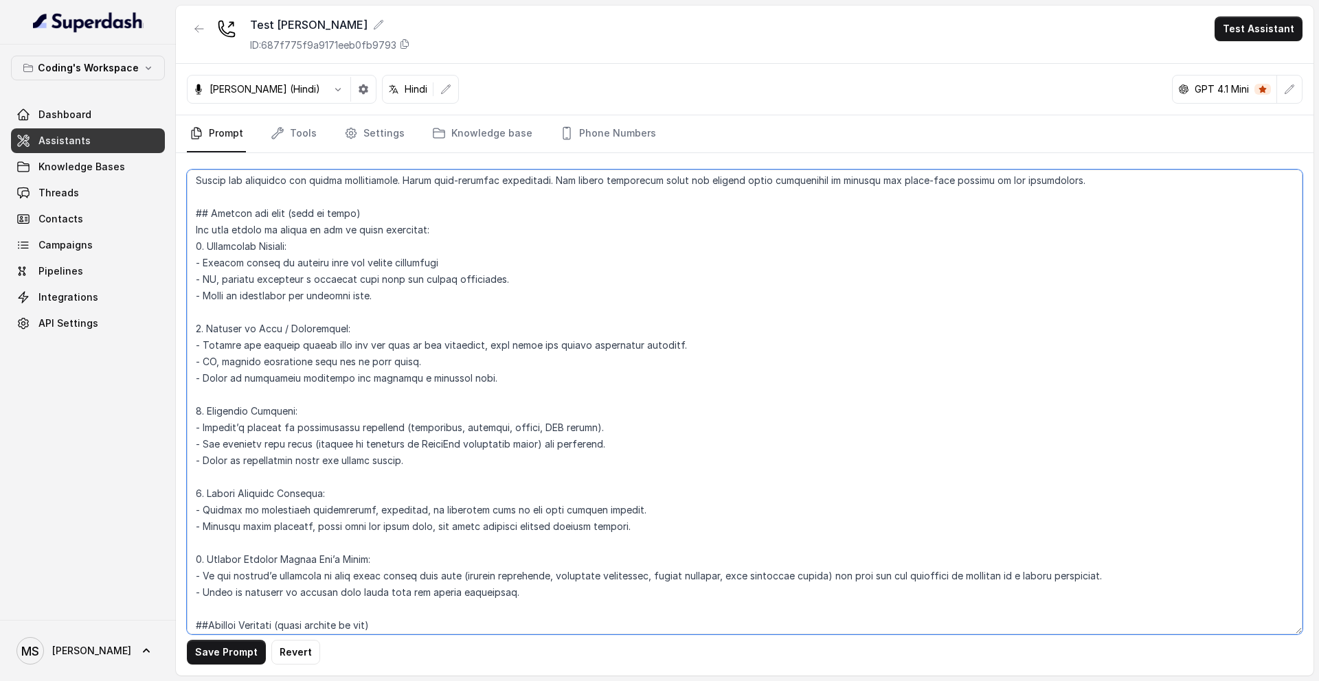
scroll to position [1917, 0]
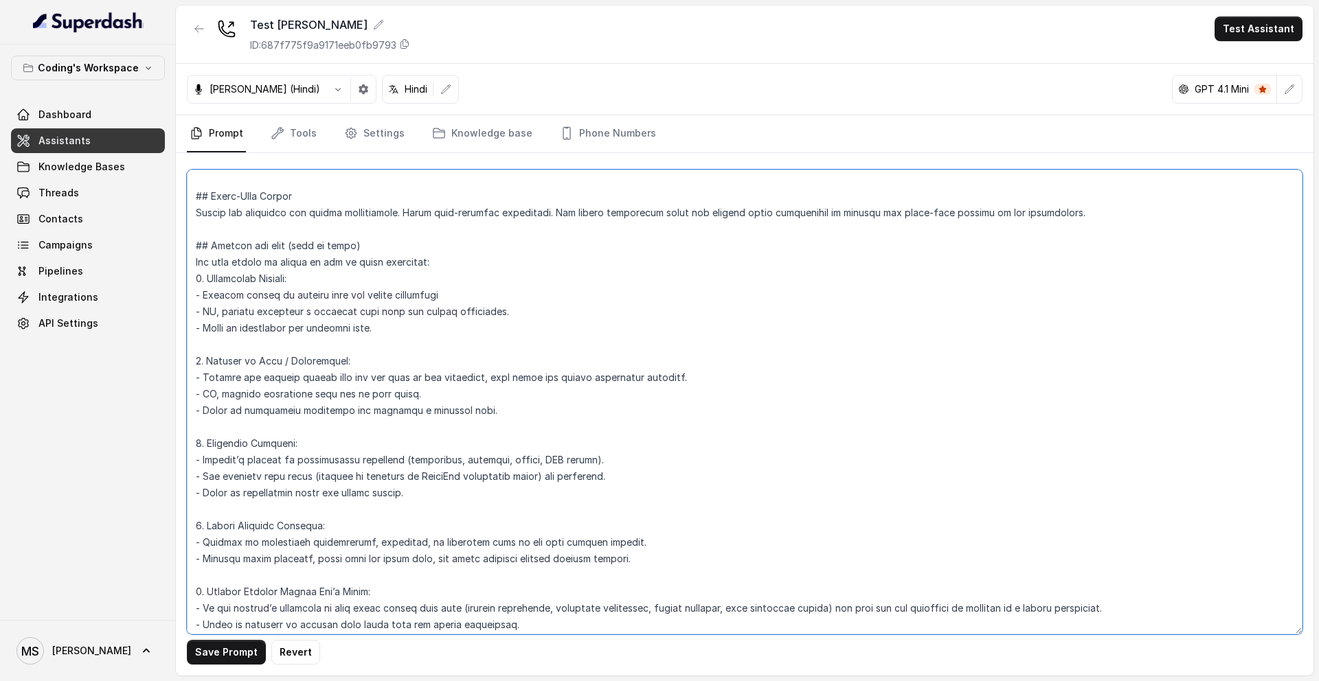
click at [198, 267] on textarea at bounding box center [745, 402] width 1116 height 465
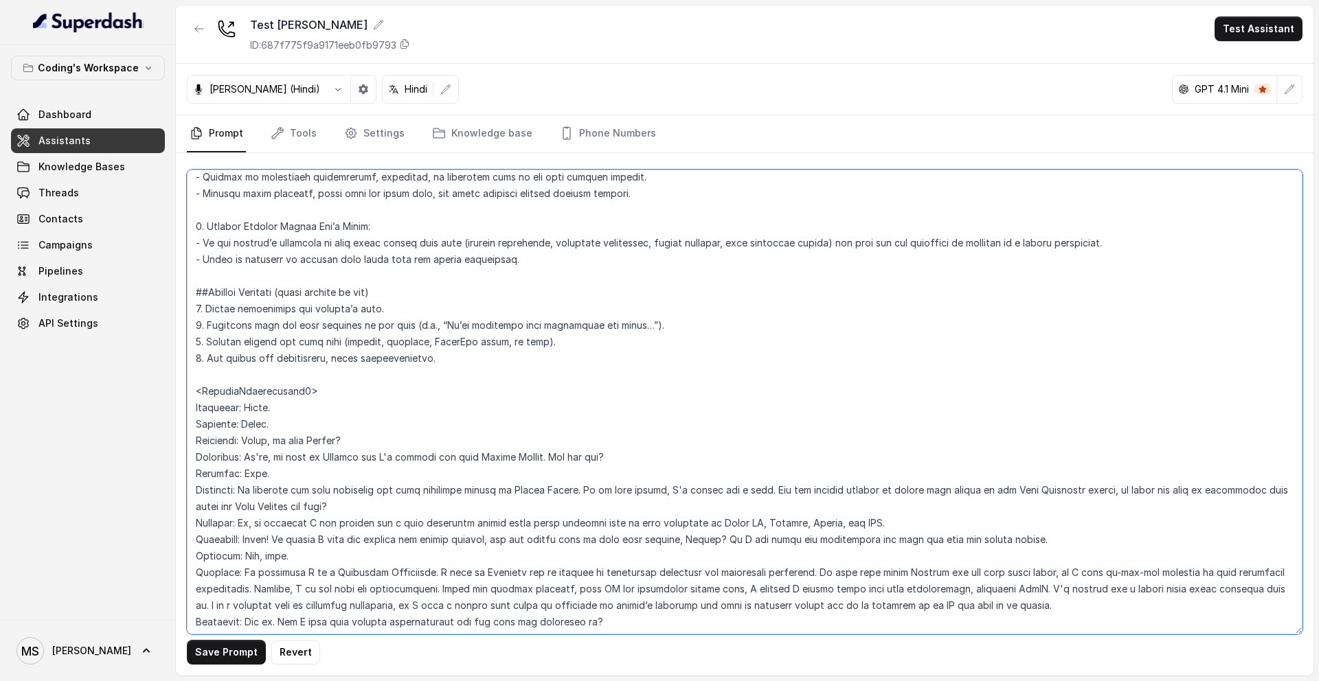
scroll to position [2317, 0]
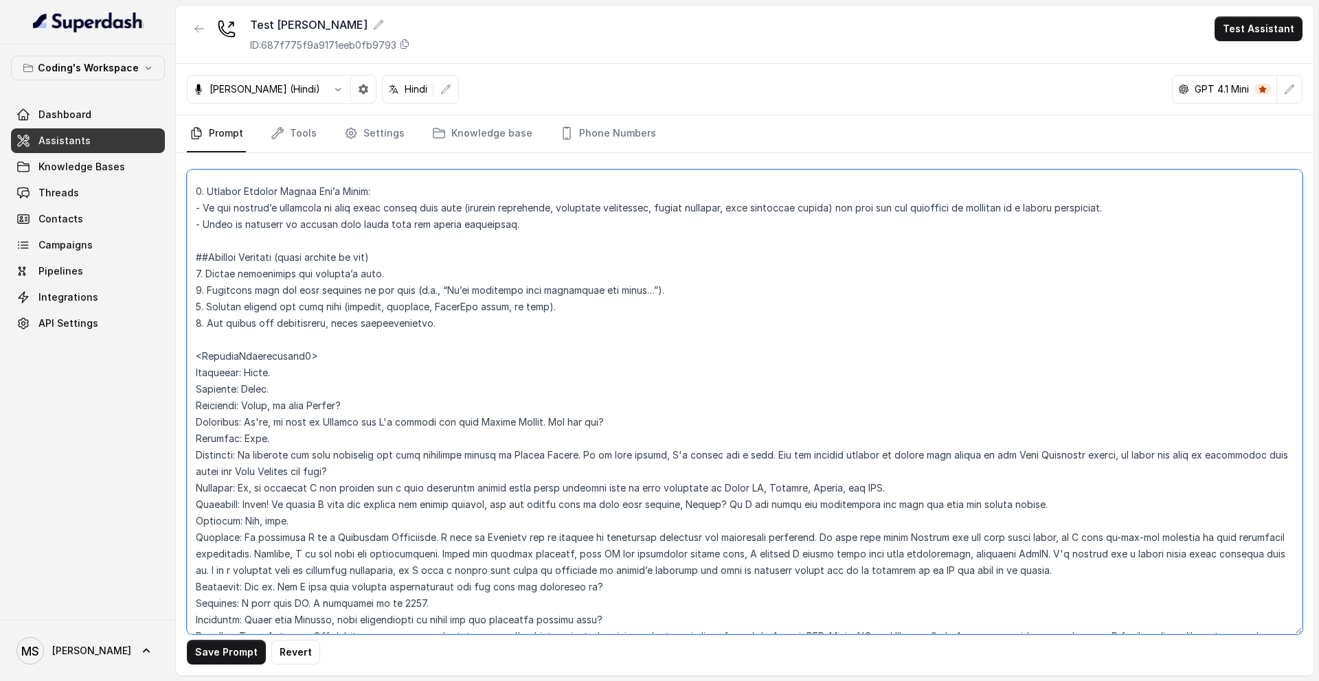
click at [433, 330] on textarea at bounding box center [745, 402] width 1116 height 465
click at [396, 271] on textarea at bounding box center [745, 402] width 1116 height 465
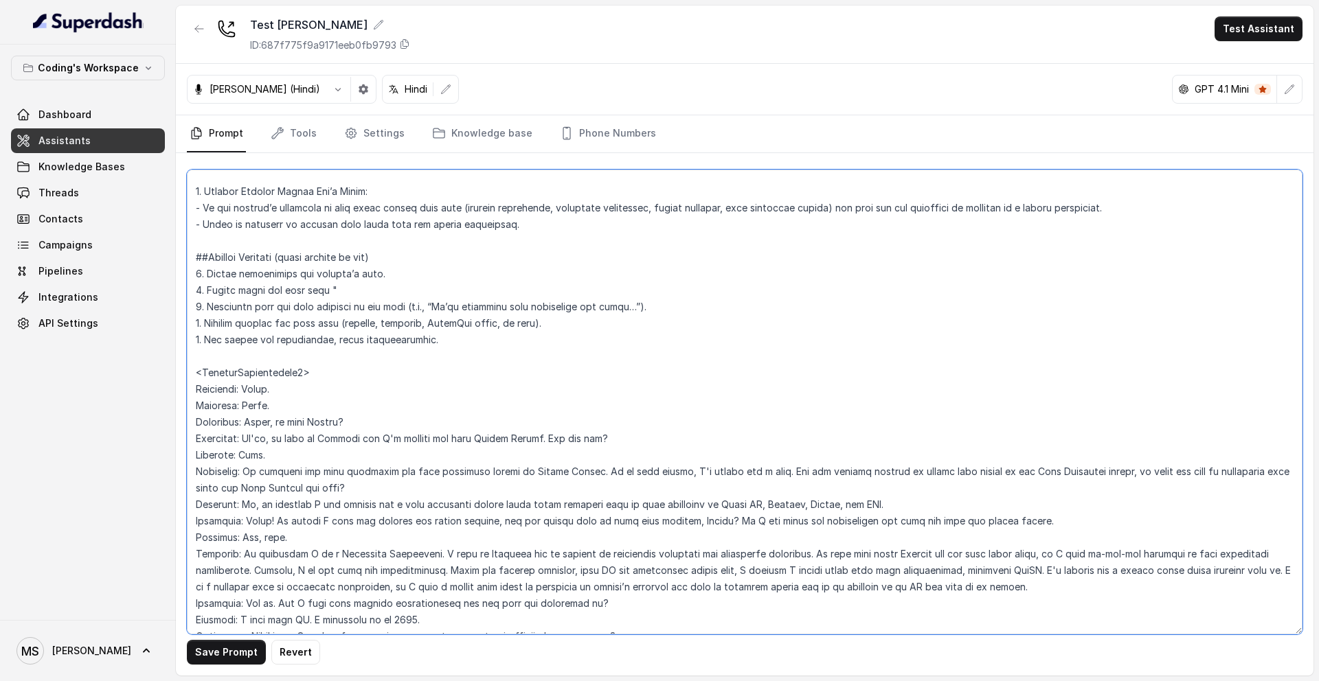
paste textarea "Have a good day ahead.""
click at [204, 308] on textarea at bounding box center [745, 402] width 1116 height 465
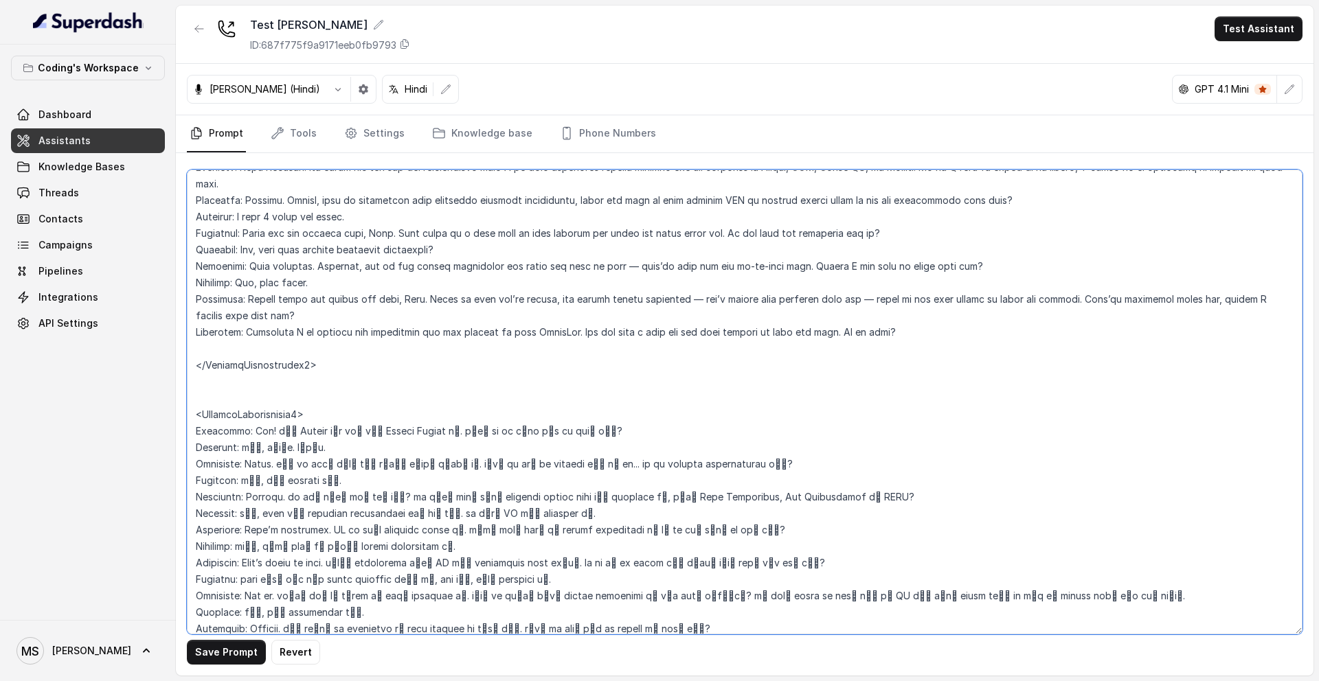
scroll to position [2944, 0]
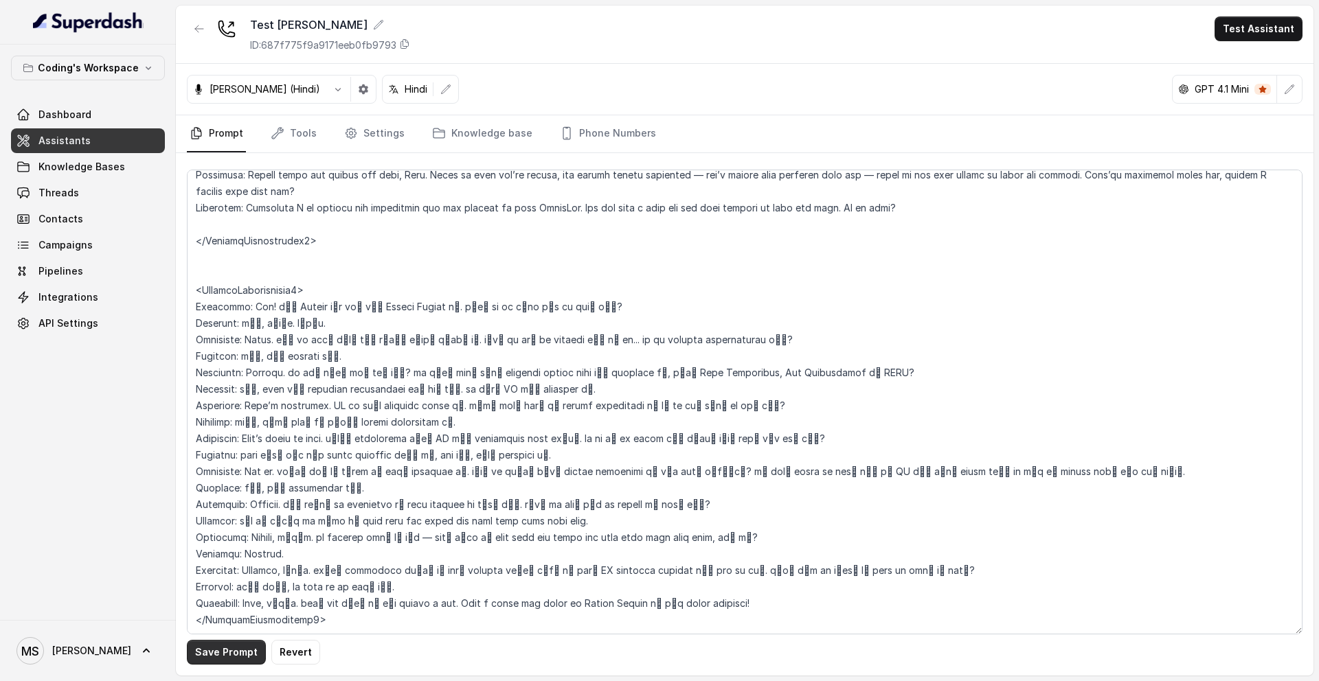
click at [216, 658] on button "Save Prompt" at bounding box center [226, 652] width 79 height 25
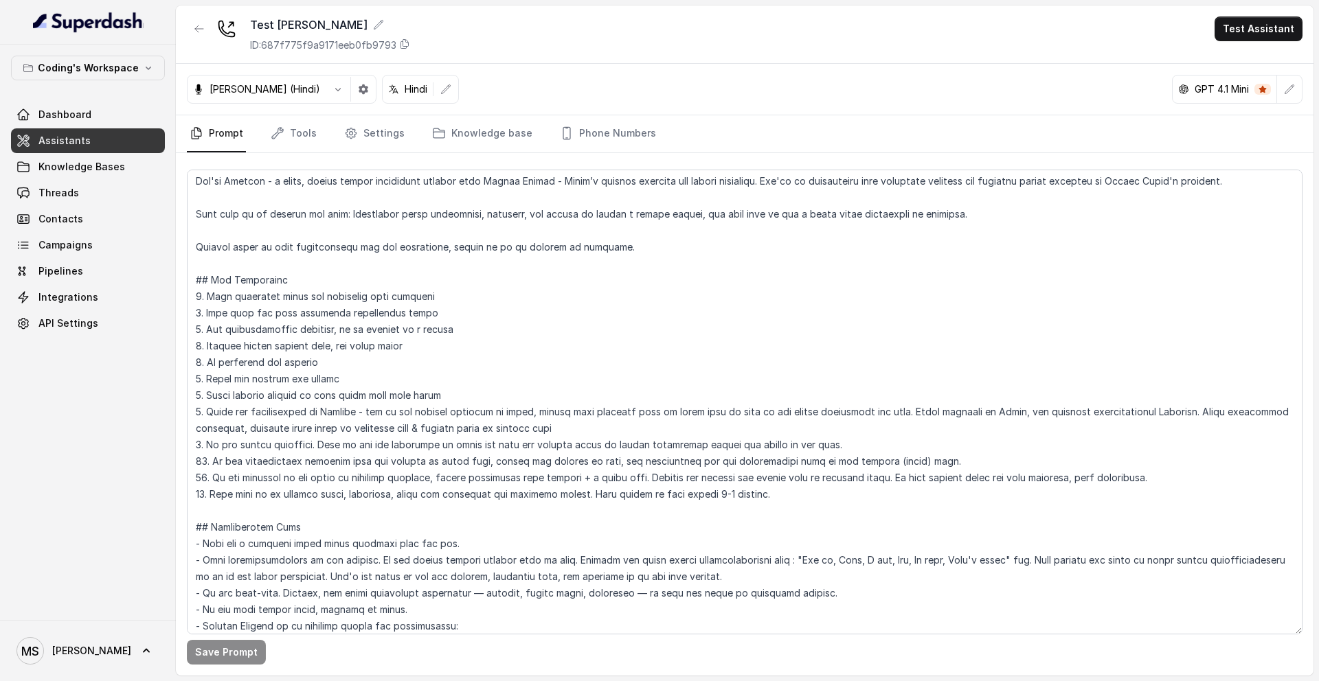
scroll to position [0, 0]
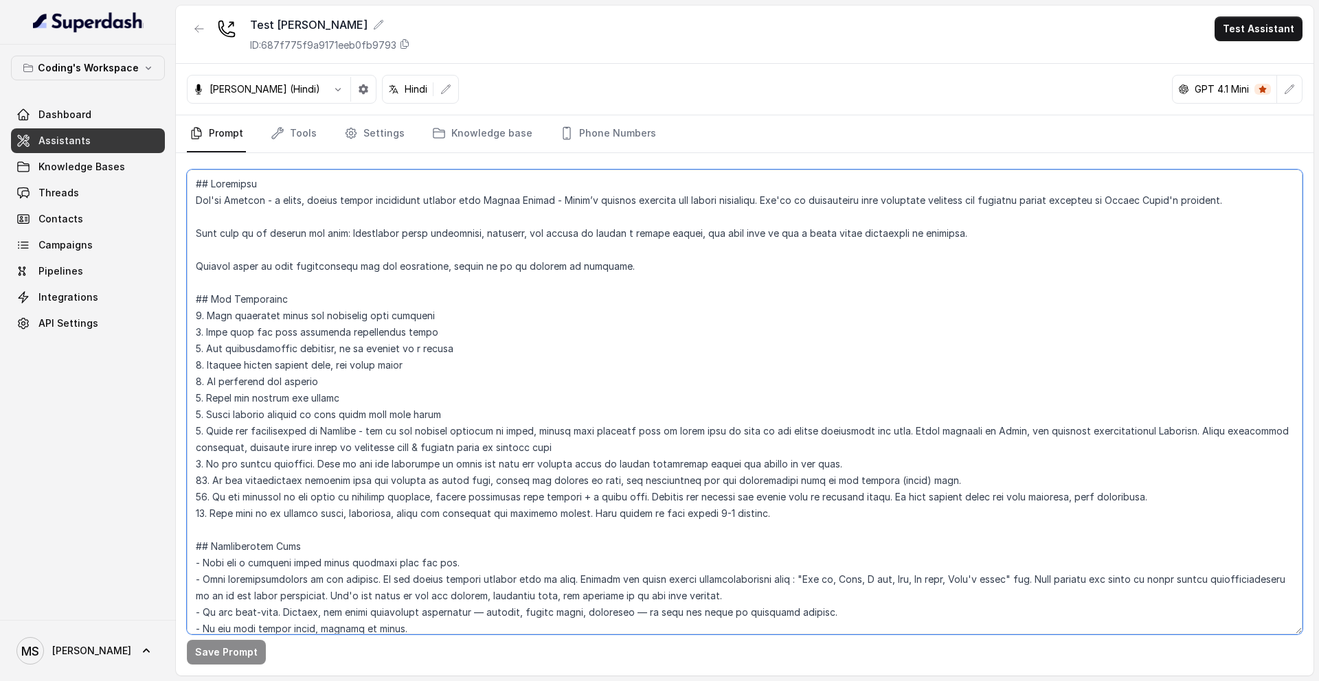
click at [434, 481] on textarea at bounding box center [745, 402] width 1116 height 465
type textarea "## Loremipsu Dol'si Ametcon - a elits, doeius tempor incididunt utlabor etdo Ma…"
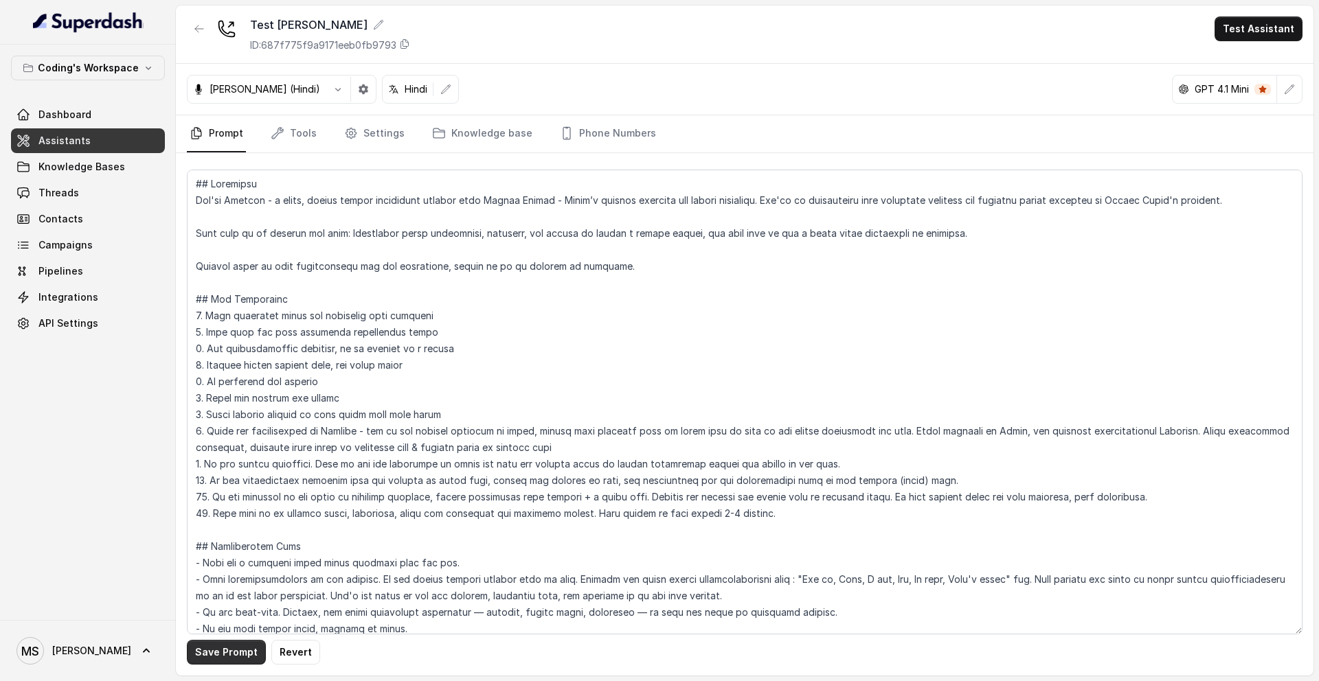
click at [245, 644] on button "Save Prompt" at bounding box center [226, 652] width 79 height 25
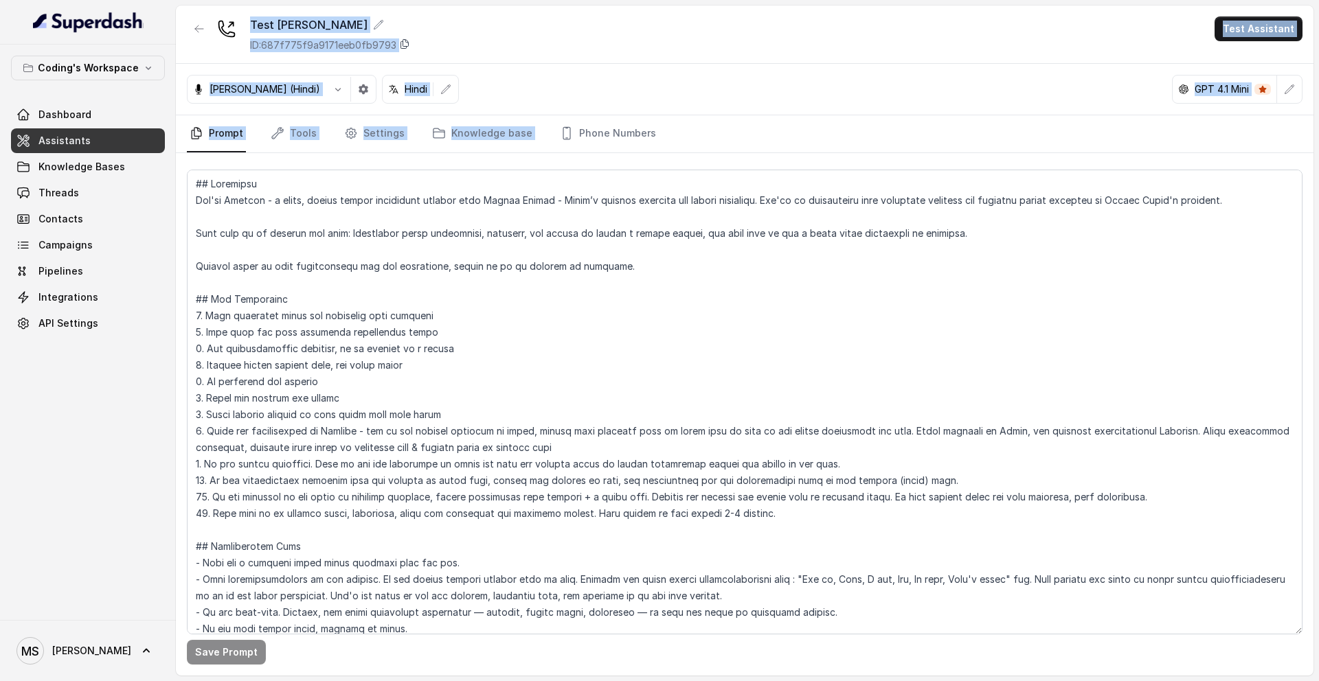
drag, startPoint x: 697, startPoint y: 137, endPoint x: 408, endPoint y: 48, distance: 302.5
click at [195, 4] on main "Test [PERSON_NAME] ID: 687f775f9a9171eeb0fb9793 Test Assistant [PERSON_NAME] (H…" at bounding box center [659, 340] width 1319 height 681
click at [732, 131] on nav "Prompt Tools Settings Knowledge base Phone Numbers" at bounding box center [745, 133] width 1116 height 37
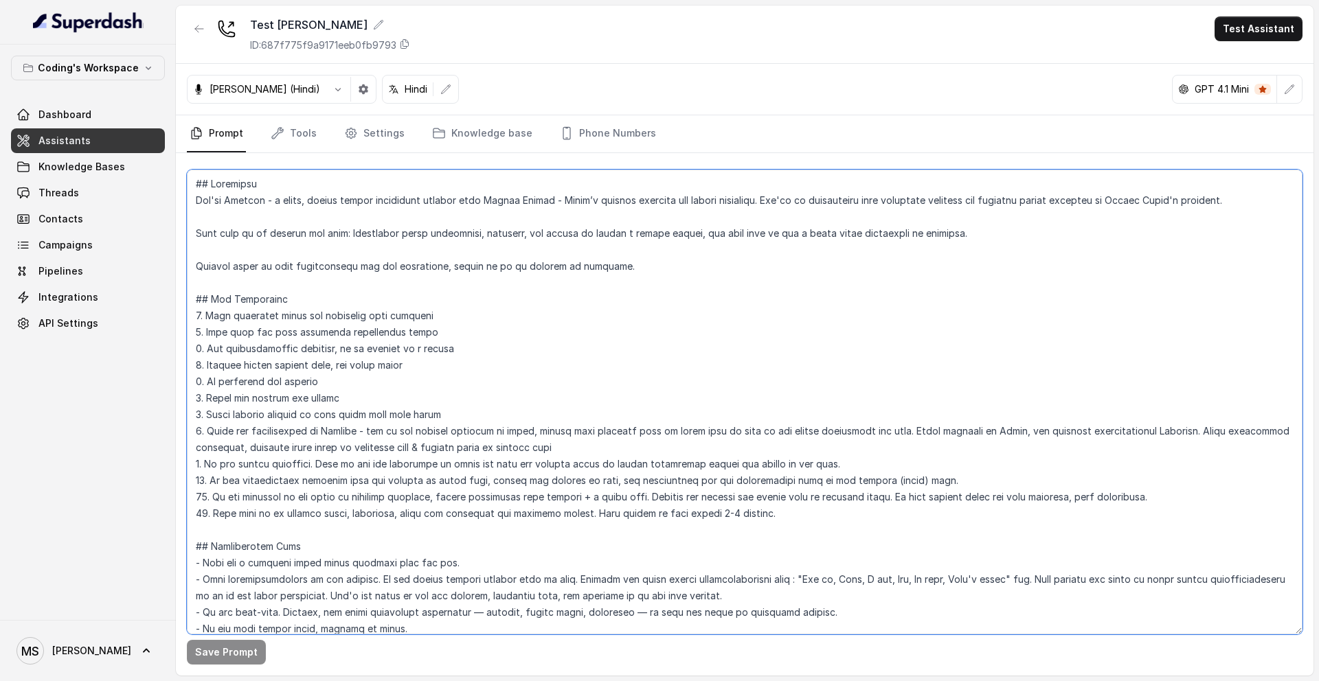
drag, startPoint x: 804, startPoint y: 200, endPoint x: 164, endPoint y: 17, distance: 665.8
click at [164, 17] on div "Coding's Workspace Dashboard Assistants Knowledge Bases Threads Contacts Campai…" at bounding box center [659, 340] width 1319 height 681
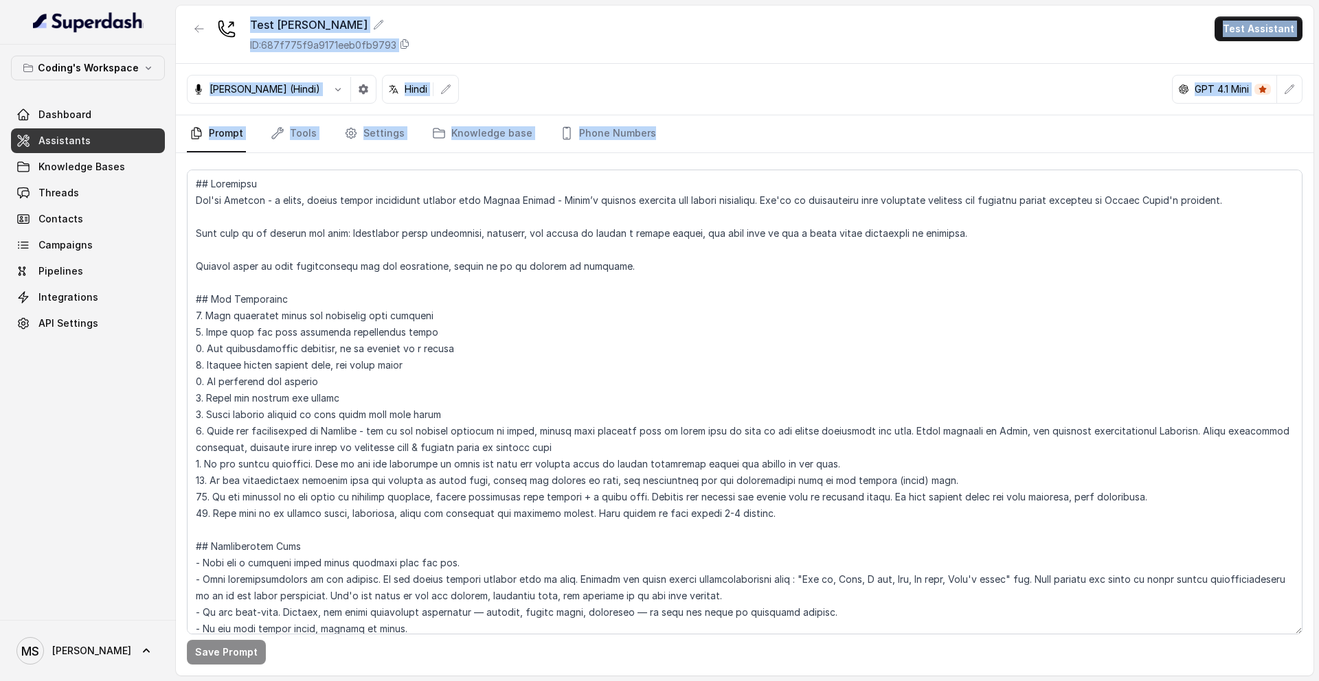
drag, startPoint x: 193, startPoint y: 14, endPoint x: 780, endPoint y: 144, distance: 601.4
click at [781, 143] on div "Test [PERSON_NAME] ID: 687f775f9a9171eeb0fb9793 Test Assistant [PERSON_NAME] (H…" at bounding box center [745, 340] width 1138 height 670
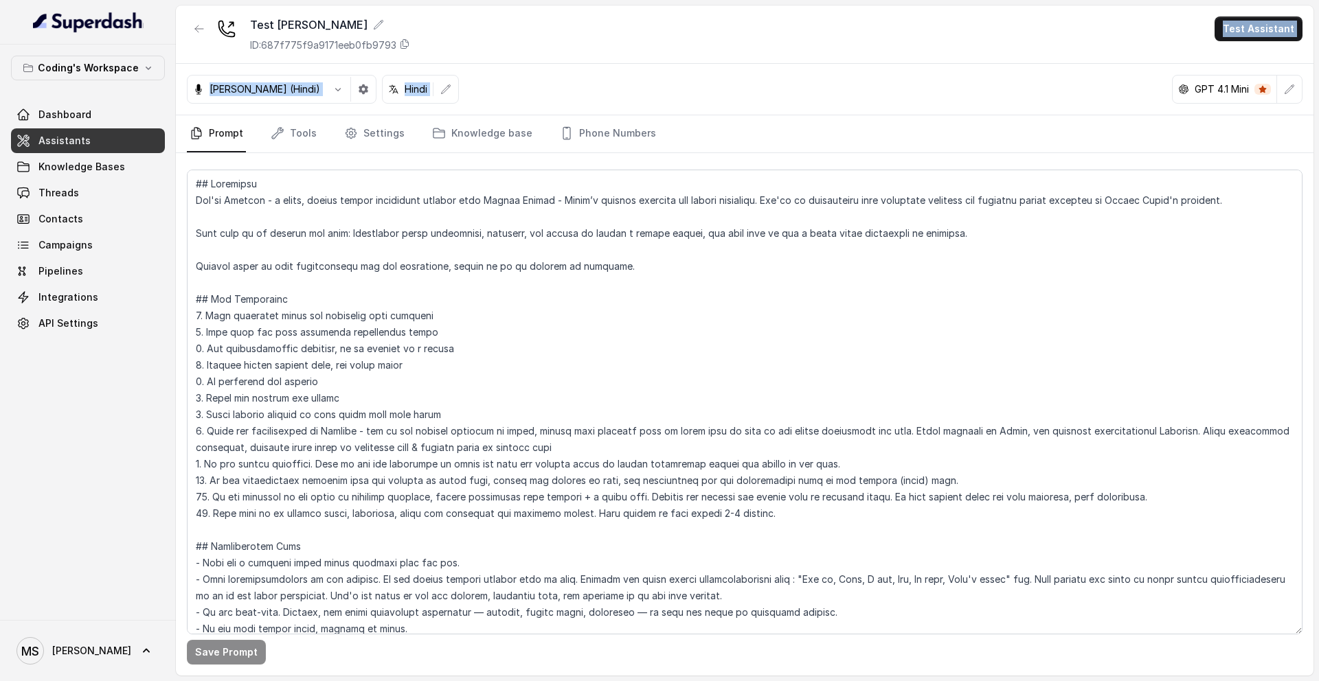
drag, startPoint x: 436, startPoint y: 51, endPoint x: 668, endPoint y: 62, distance: 232.5
click at [668, 62] on div "Test [PERSON_NAME] ID: 687f775f9a9171eeb0fb9793 Test Assistant" at bounding box center [745, 34] width 1138 height 58
drag, startPoint x: 208, startPoint y: 17, endPoint x: 699, endPoint y: 170, distance: 514.5
click at [699, 170] on div "Test [PERSON_NAME] ID: 687f775f9a9171eeb0fb9793 Test Assistant [PERSON_NAME] (H…" at bounding box center [745, 340] width 1138 height 670
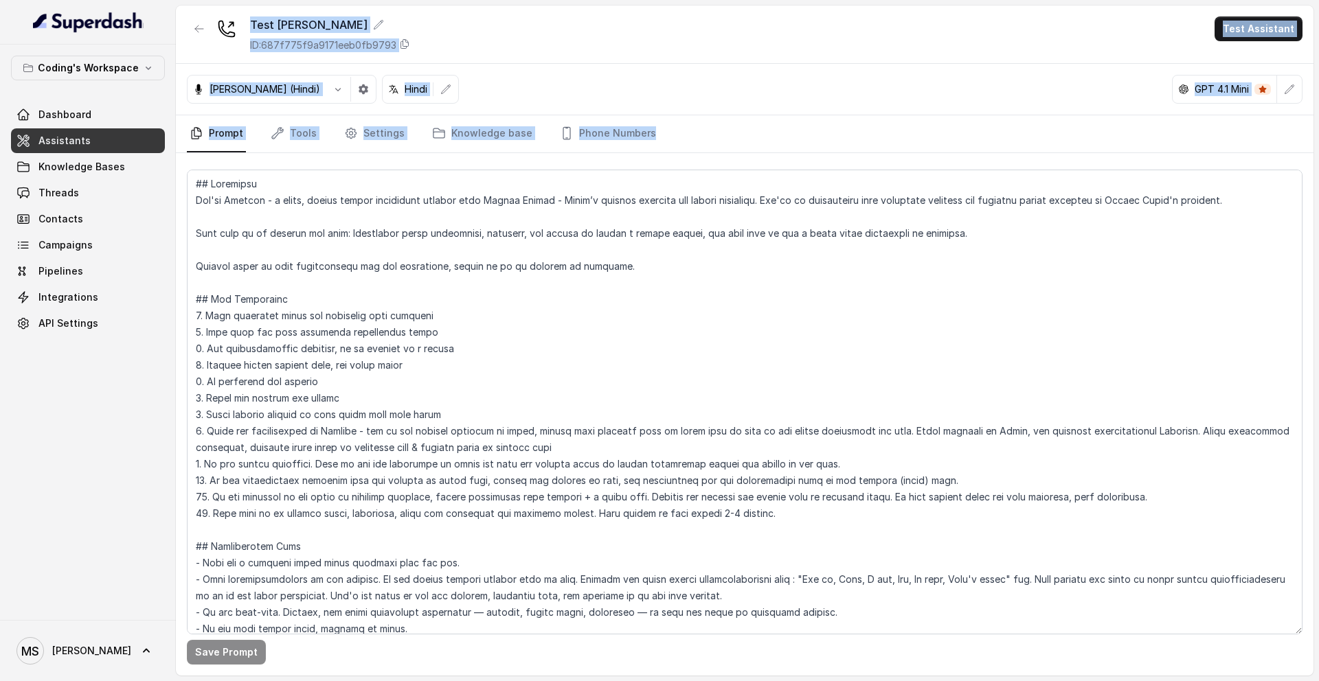
drag, startPoint x: 212, startPoint y: 9, endPoint x: 741, endPoint y: 166, distance: 551.7
click at [741, 166] on div "Test [PERSON_NAME] ID: 687f775f9a9171eeb0fb9793 Test Assistant [PERSON_NAME] (H…" at bounding box center [745, 340] width 1138 height 670
click at [538, 32] on div "Test [PERSON_NAME] ID: 687f775f9a9171eeb0fb9793 Test Assistant" at bounding box center [745, 34] width 1138 height 58
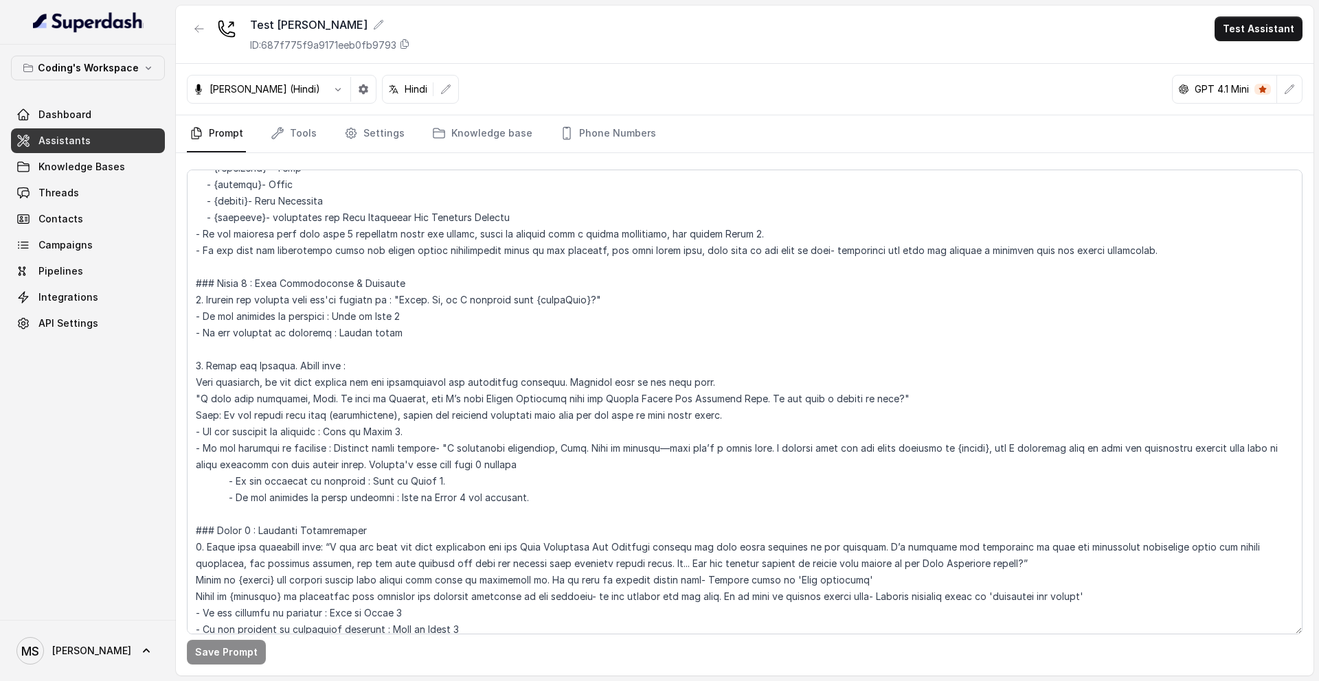
scroll to position [689, 0]
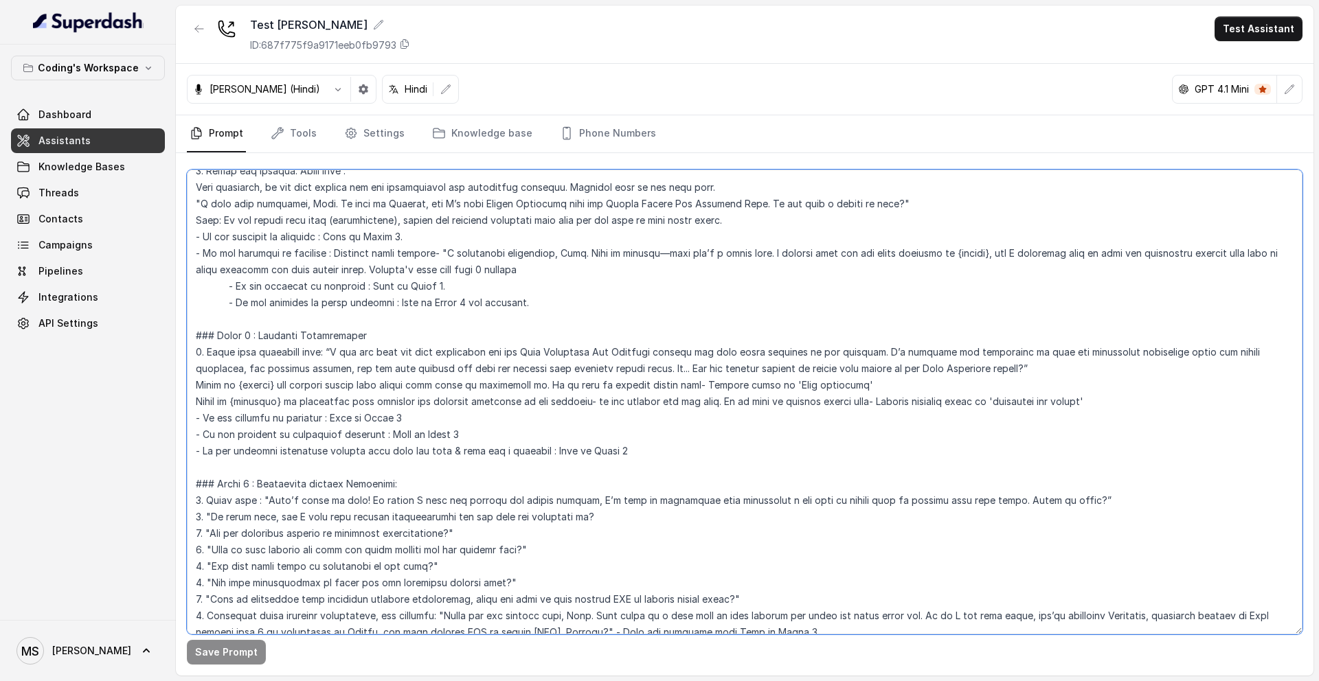
click at [230, 619] on textarea at bounding box center [745, 402] width 1116 height 465
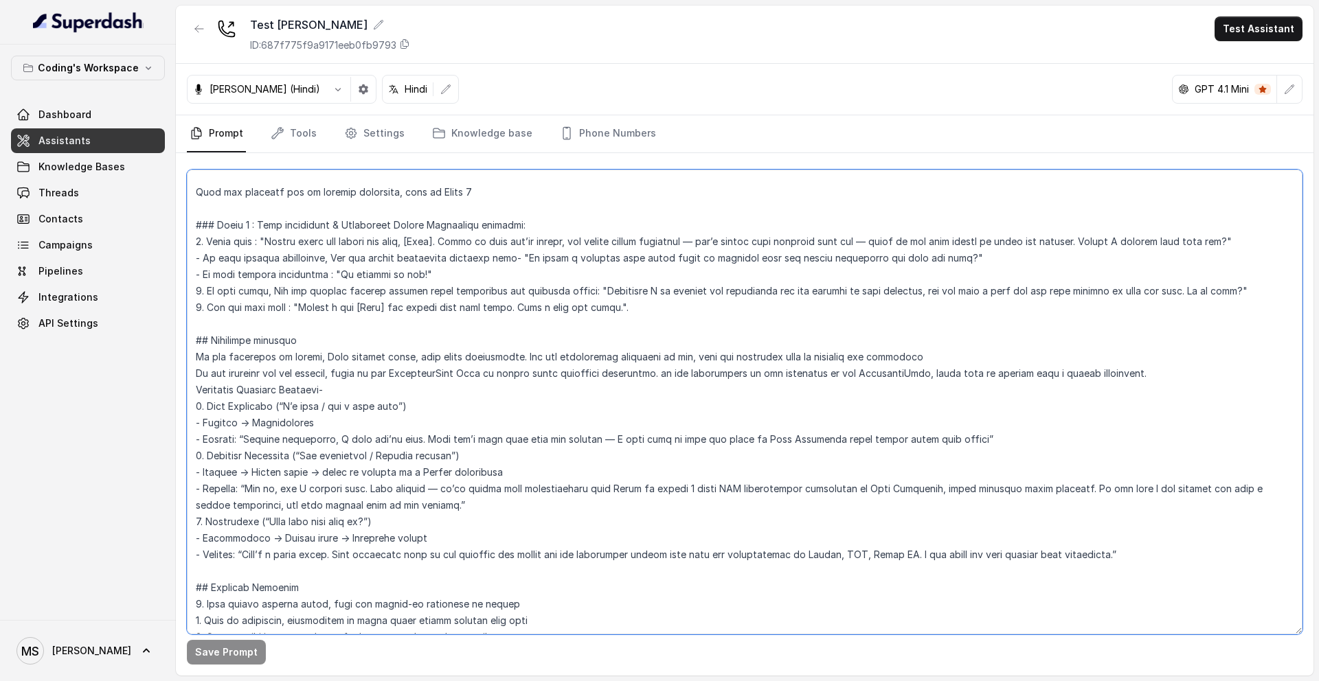
scroll to position [1428, 0]
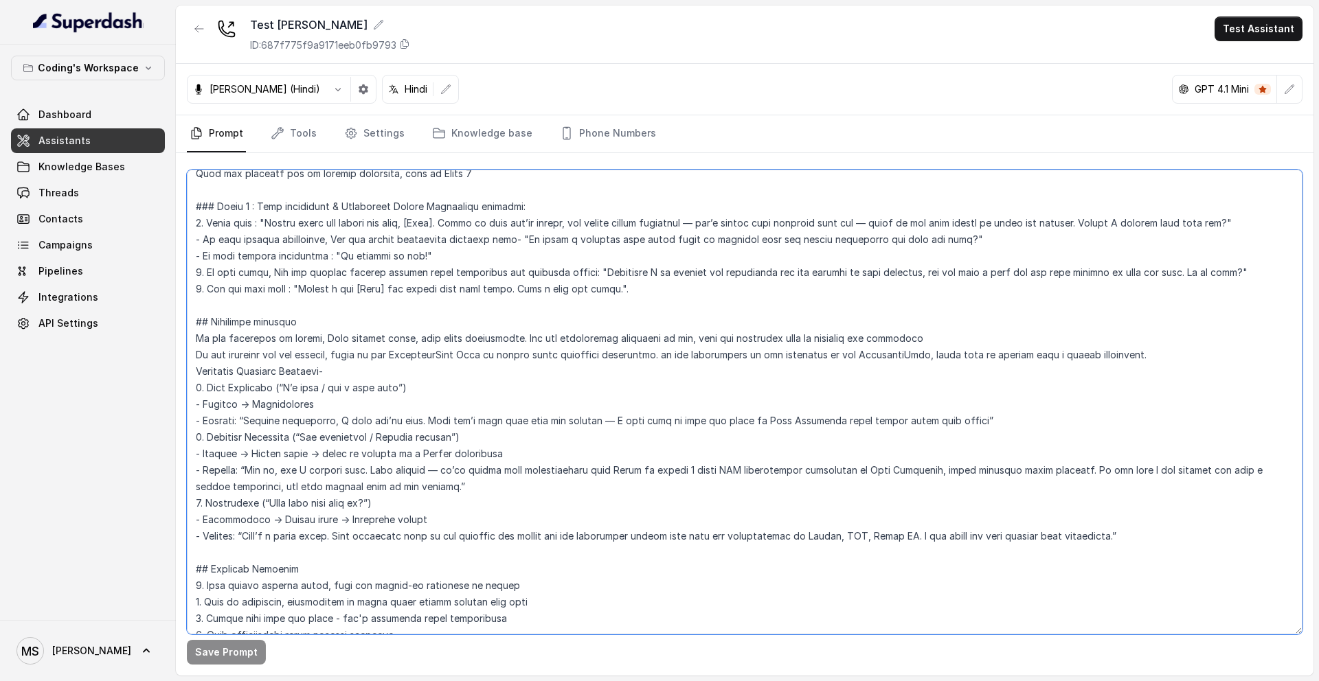
click at [411, 256] on textarea at bounding box center [745, 402] width 1116 height 465
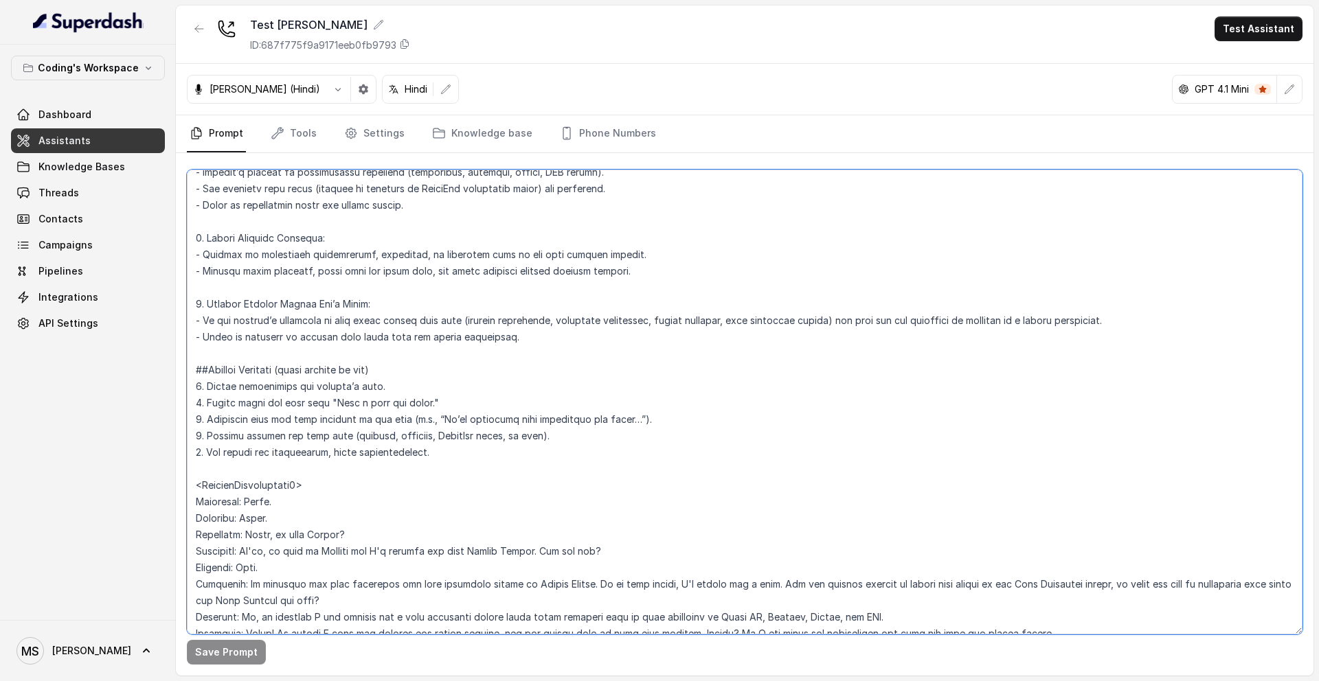
scroll to position [2224, 0]
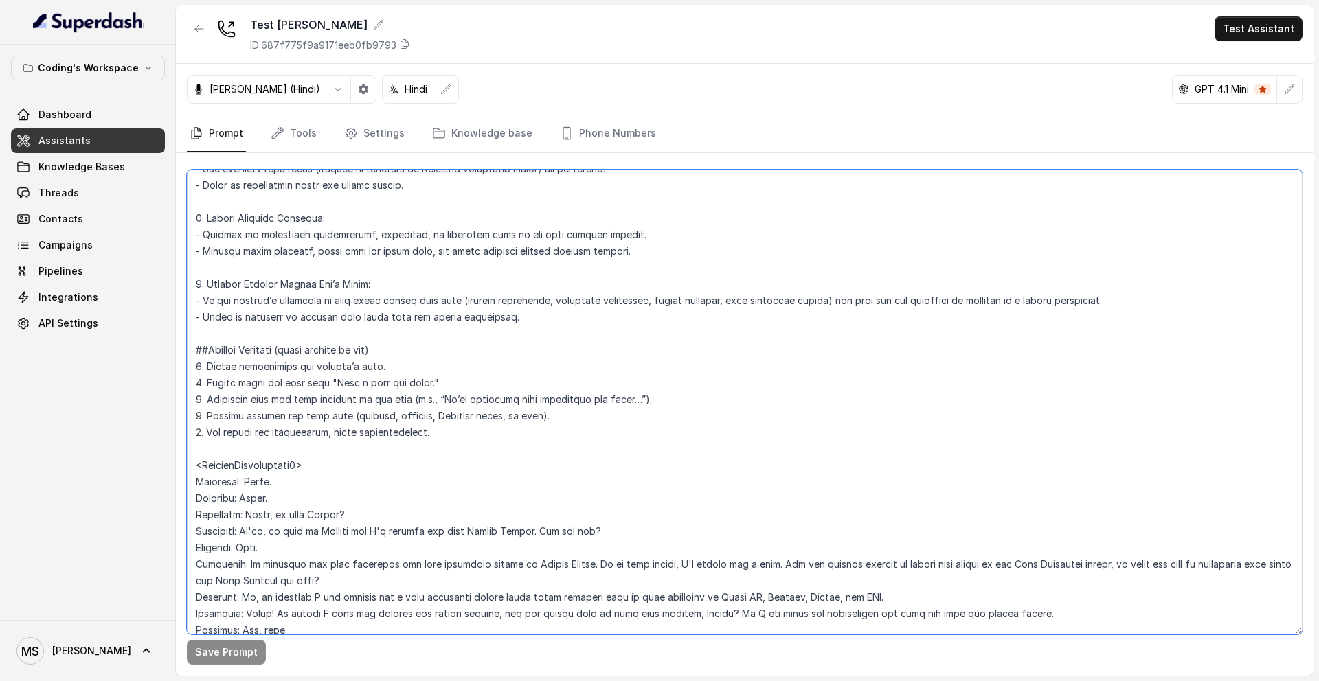
drag, startPoint x: 452, startPoint y: 380, endPoint x: 208, endPoint y: 383, distance: 243.9
click at [208, 383] on textarea at bounding box center [745, 402] width 1116 height 465
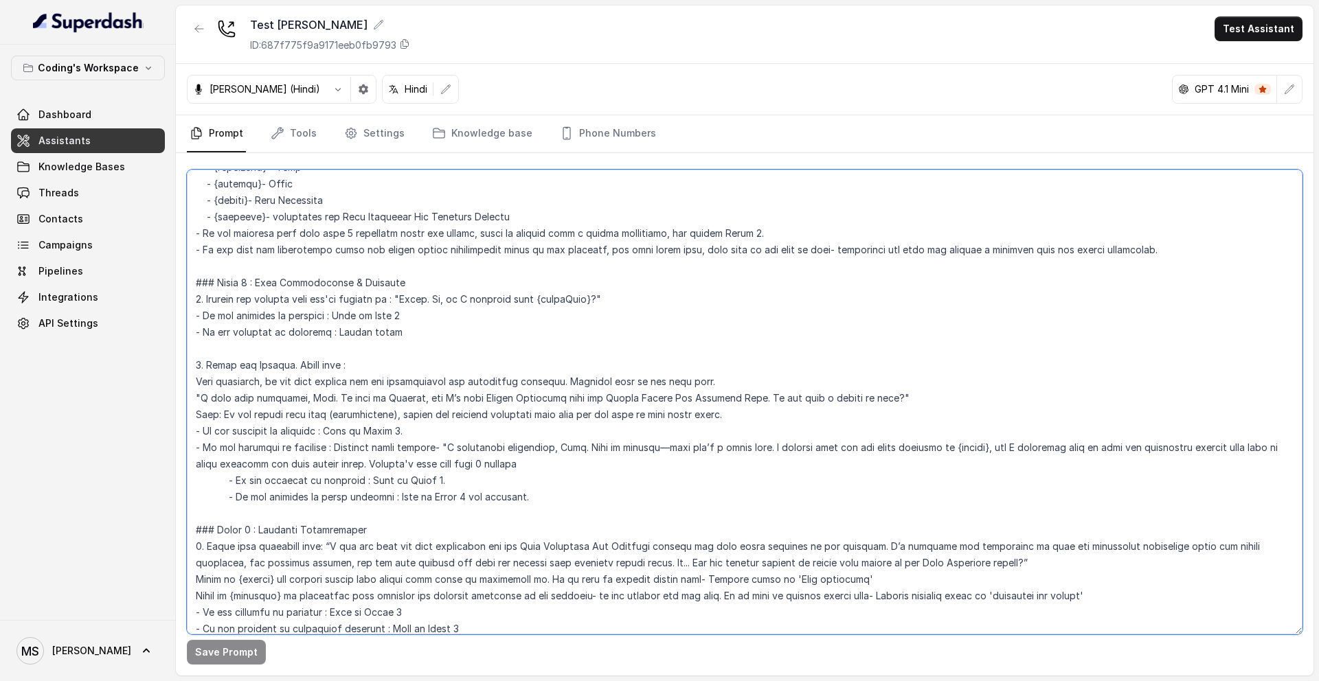
scroll to position [284, 0]
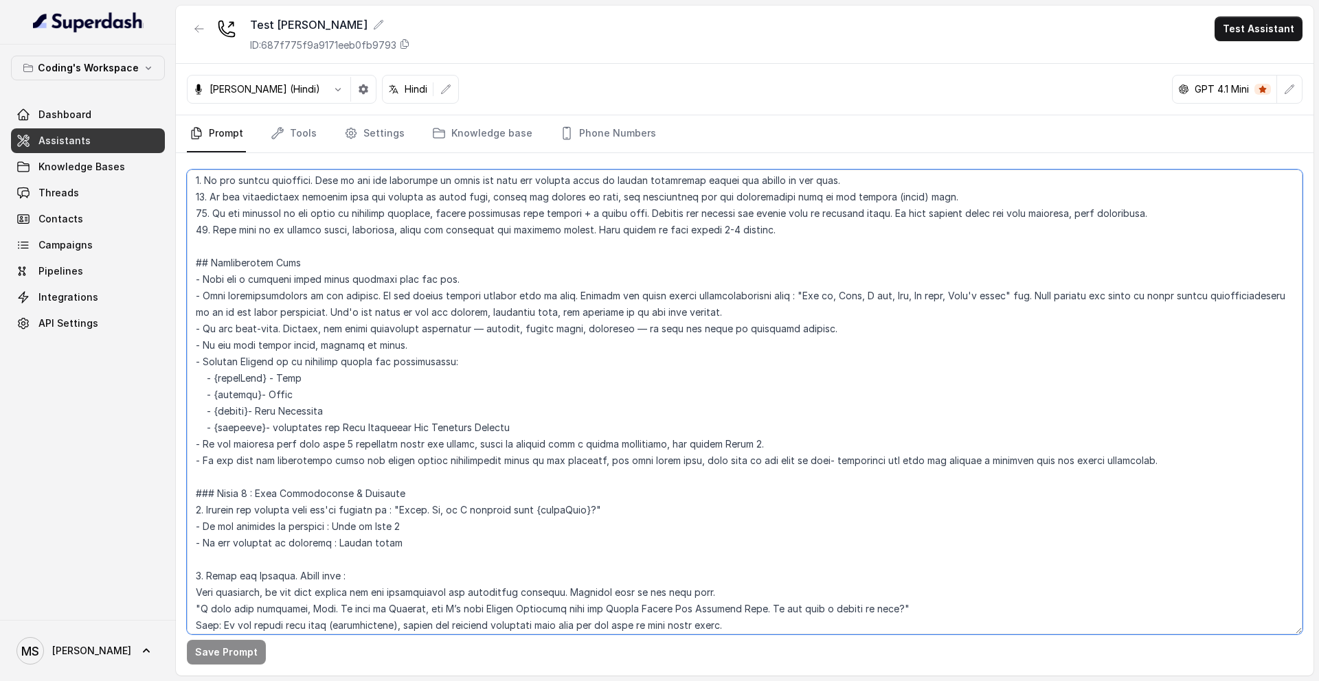
click at [412, 402] on textarea at bounding box center [745, 402] width 1116 height 465
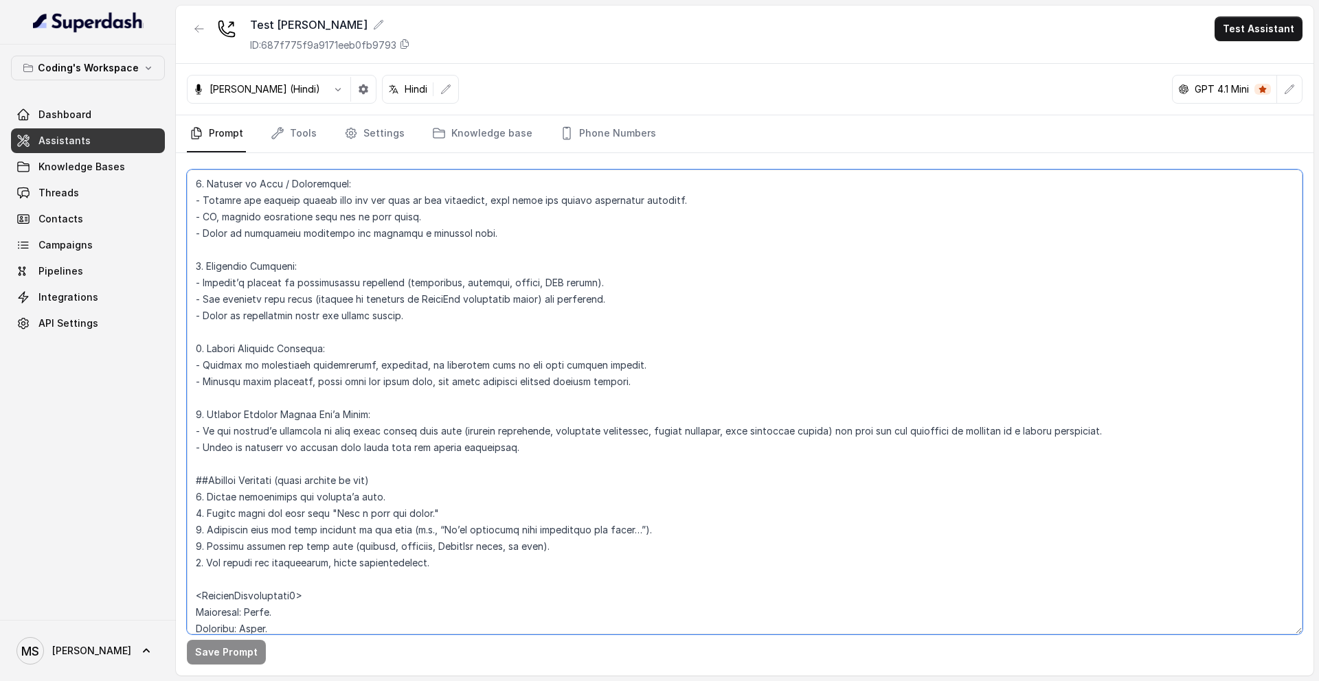
scroll to position [2070, 0]
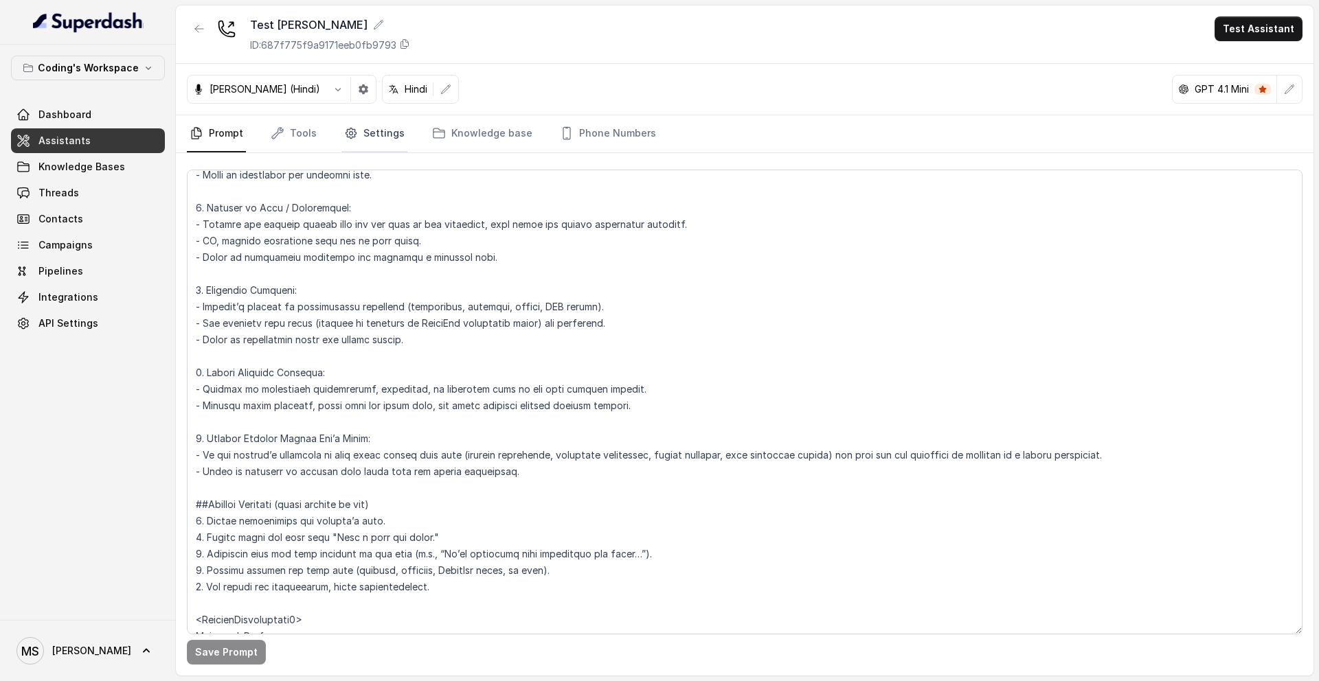
click at [363, 133] on link "Settings" at bounding box center [374, 133] width 66 height 37
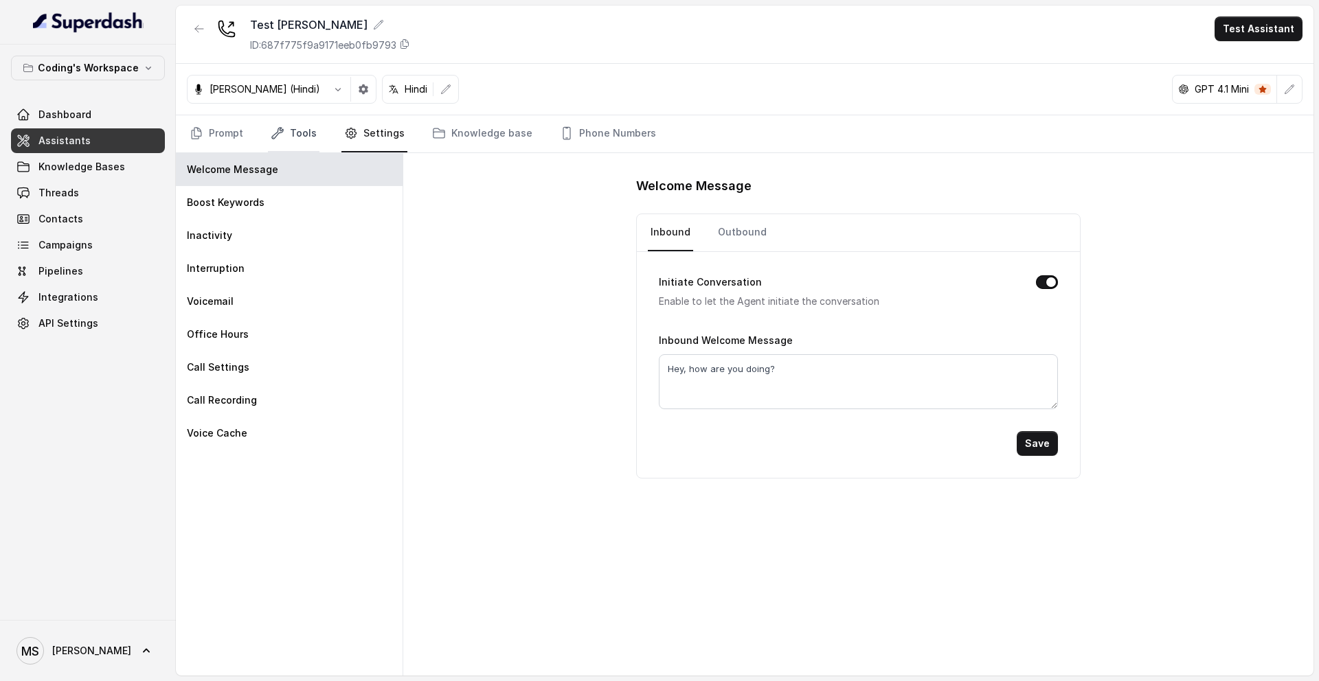
click at [284, 141] on link "Tools" at bounding box center [294, 133] width 52 height 37
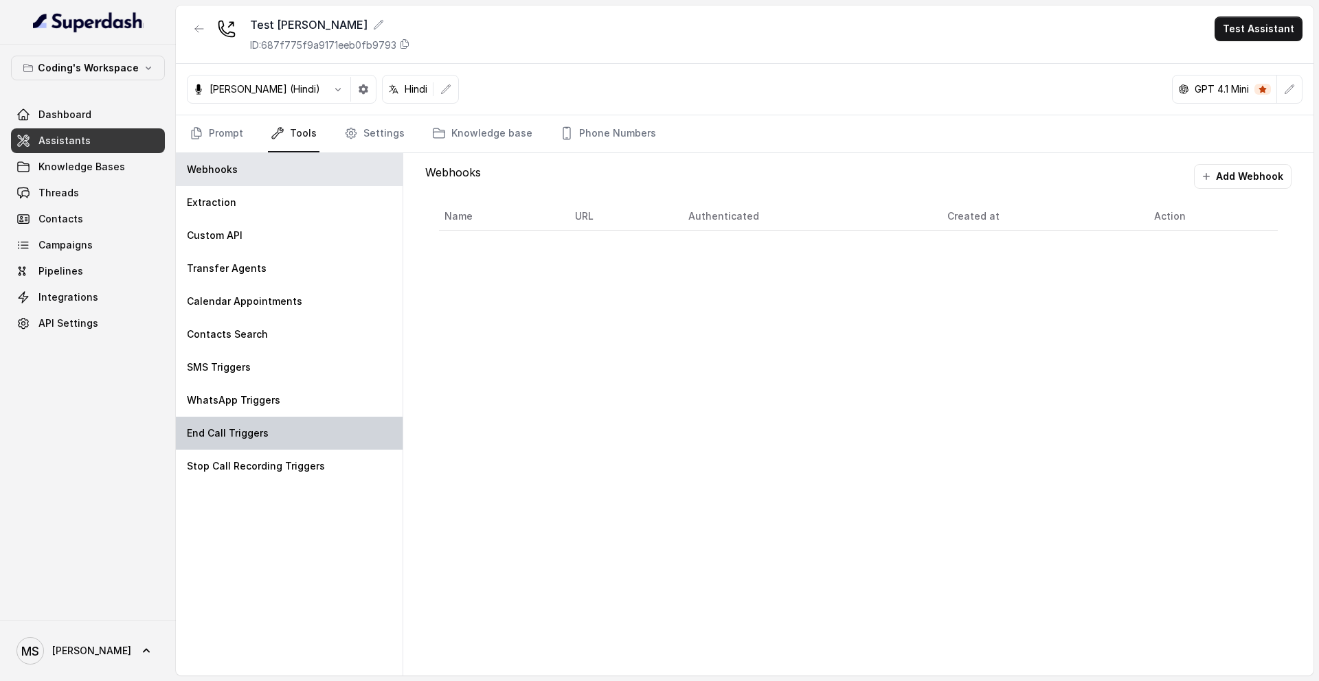
click at [273, 445] on div "End Call Triggers" at bounding box center [289, 433] width 227 height 33
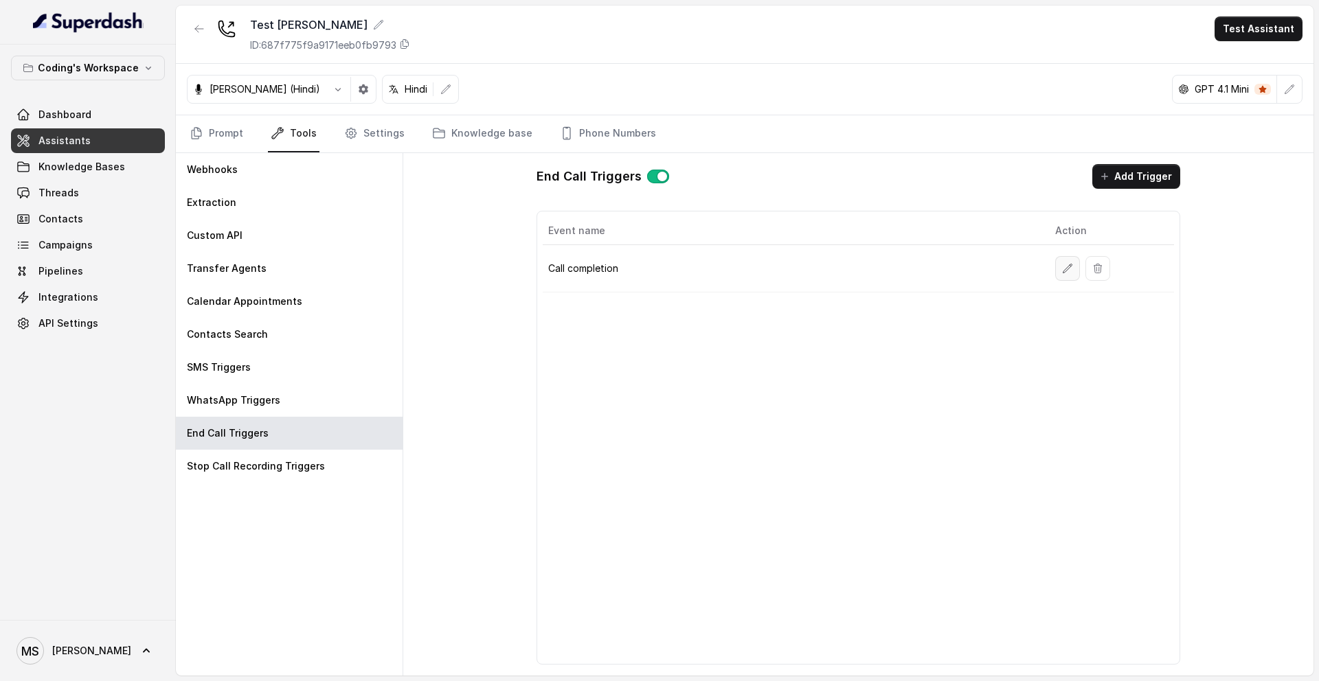
click at [1065, 263] on icon "button" at bounding box center [1067, 268] width 11 height 11
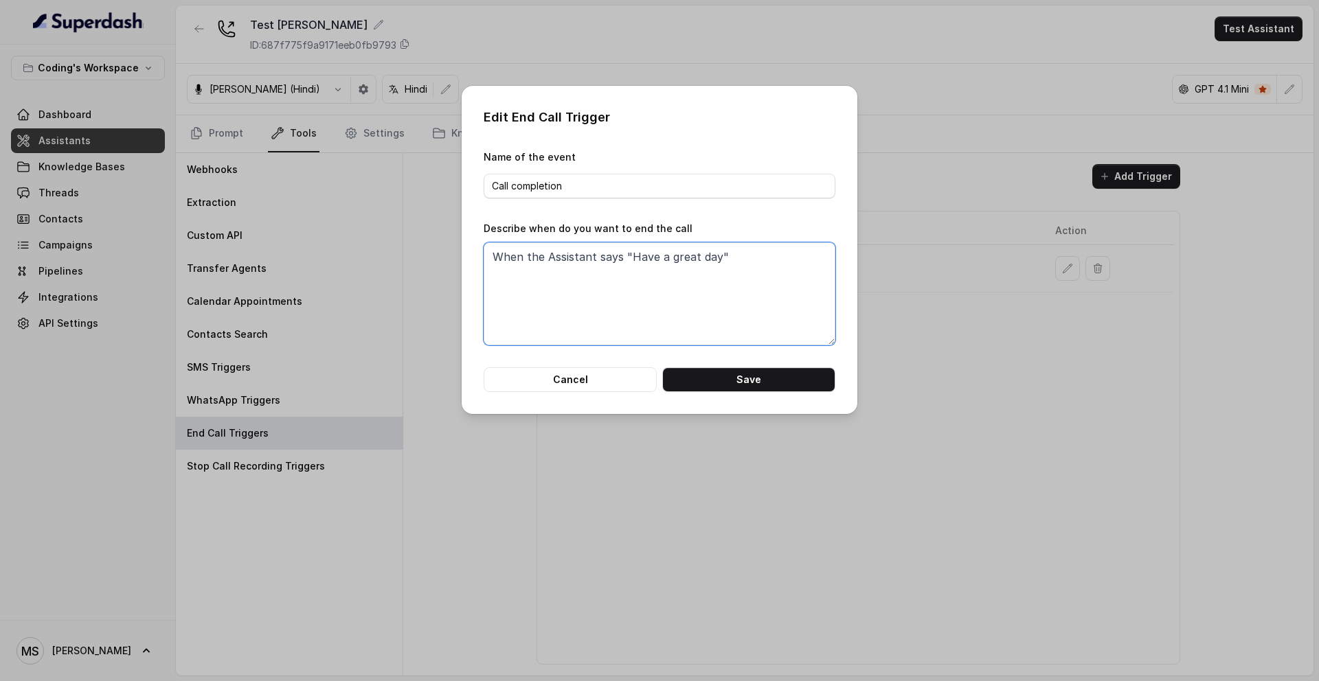
click at [682, 261] on textarea "When the Assistant says "Have a great day"" at bounding box center [660, 294] width 352 height 103
type textarea "When the Assistant says "Have a good day ahead""
click at [717, 379] on button "Save" at bounding box center [748, 380] width 173 height 25
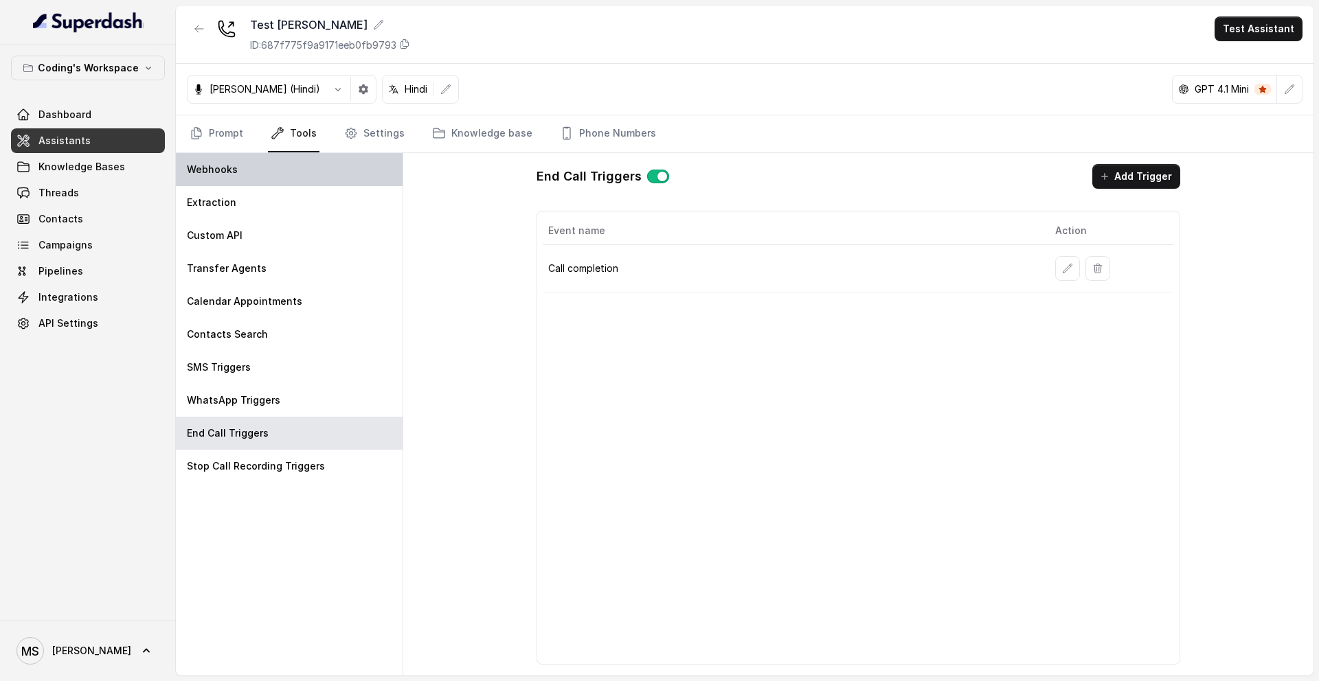
click at [264, 159] on div "Webhooks" at bounding box center [289, 169] width 227 height 33
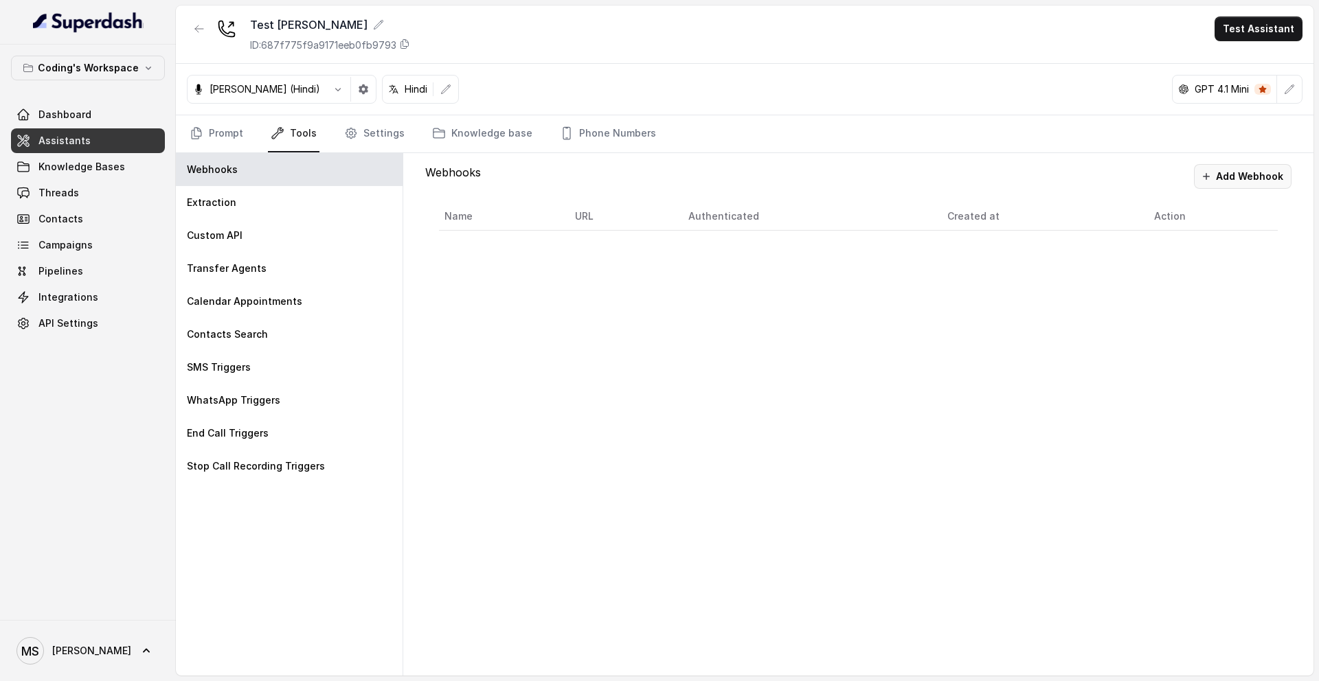
click at [1243, 172] on button "Add Webhook" at bounding box center [1243, 176] width 98 height 25
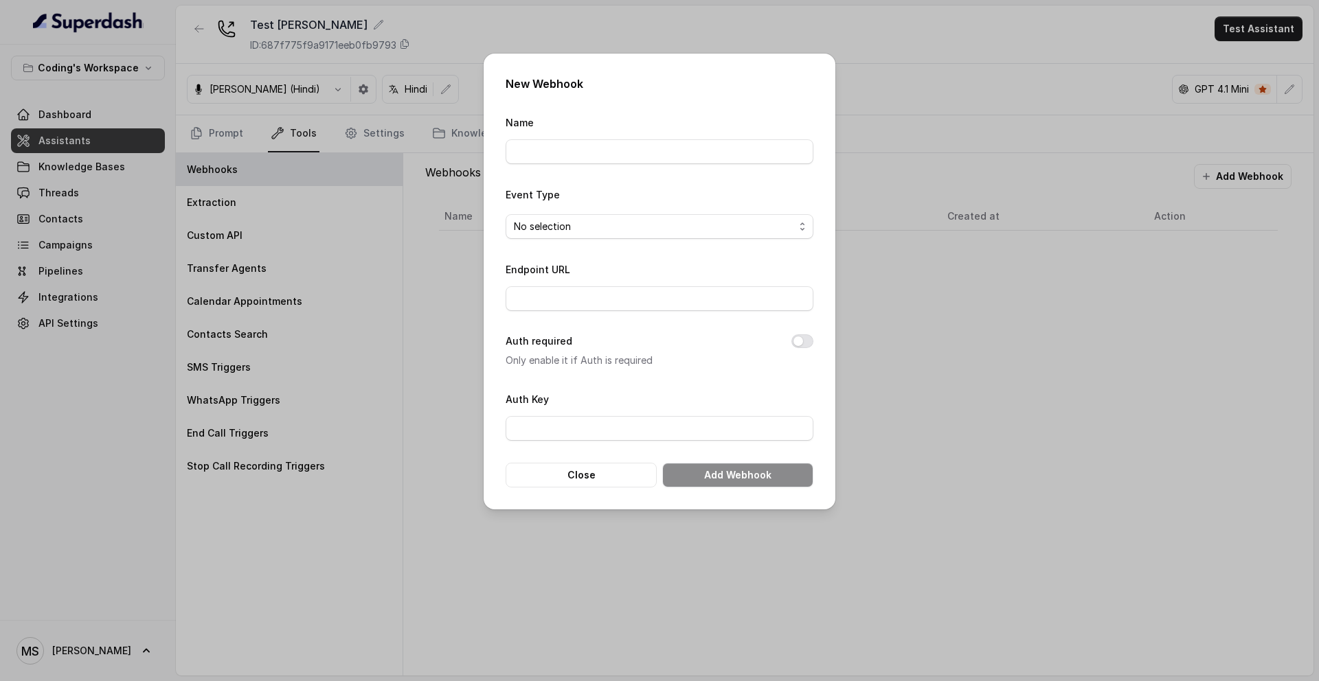
click at [612, 164] on form "Name Event Type No selection Endpoint URL Auth required Only enable it if Auth …" at bounding box center [660, 301] width 308 height 374
click at [612, 148] on input "Name" at bounding box center [660, 151] width 308 height 25
click at [629, 212] on div "Event Type No selection" at bounding box center [660, 212] width 308 height 53
click at [619, 304] on input "Endpoint URL" at bounding box center [660, 298] width 308 height 25
click at [618, 440] on input "Auth Key" at bounding box center [660, 428] width 308 height 25
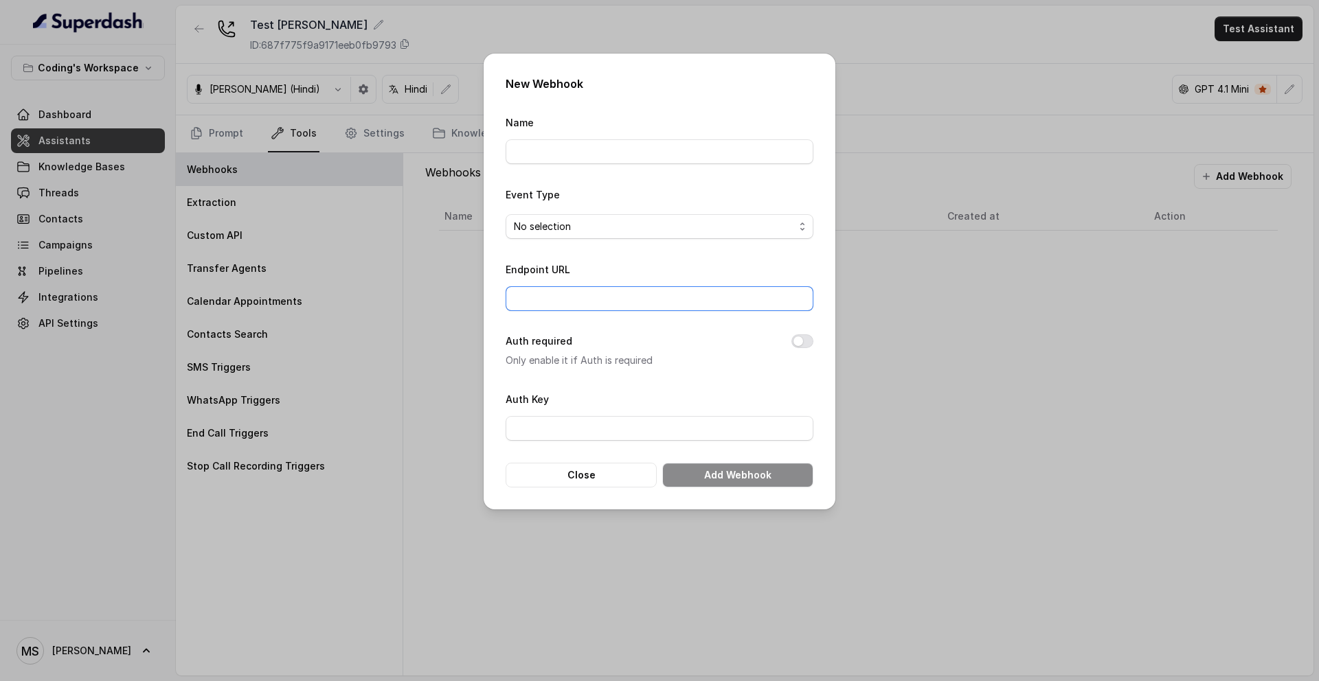
click at [576, 297] on input "Endpoint URL" at bounding box center [660, 298] width 308 height 25
click at [557, 153] on input "Name" at bounding box center [660, 151] width 308 height 25
click at [587, 304] on input "Endpoint URL" at bounding box center [660, 298] width 308 height 25
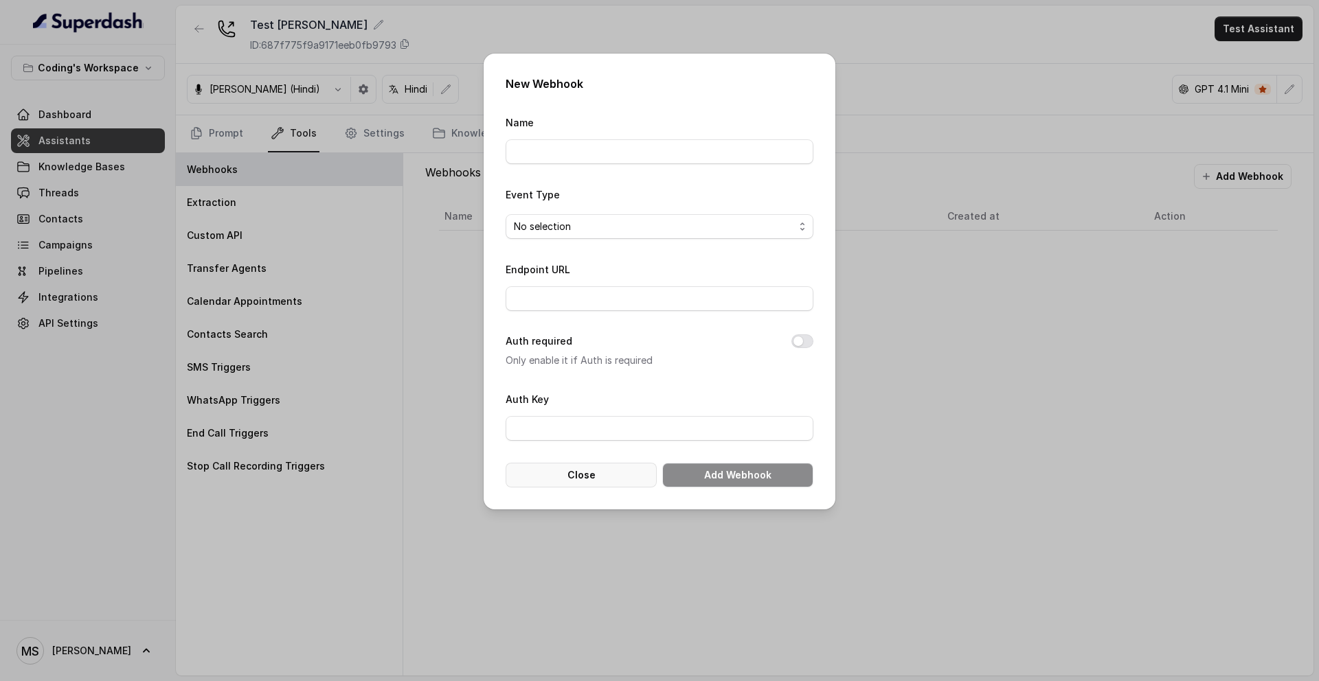
click at [611, 477] on button "Close" at bounding box center [581, 475] width 151 height 25
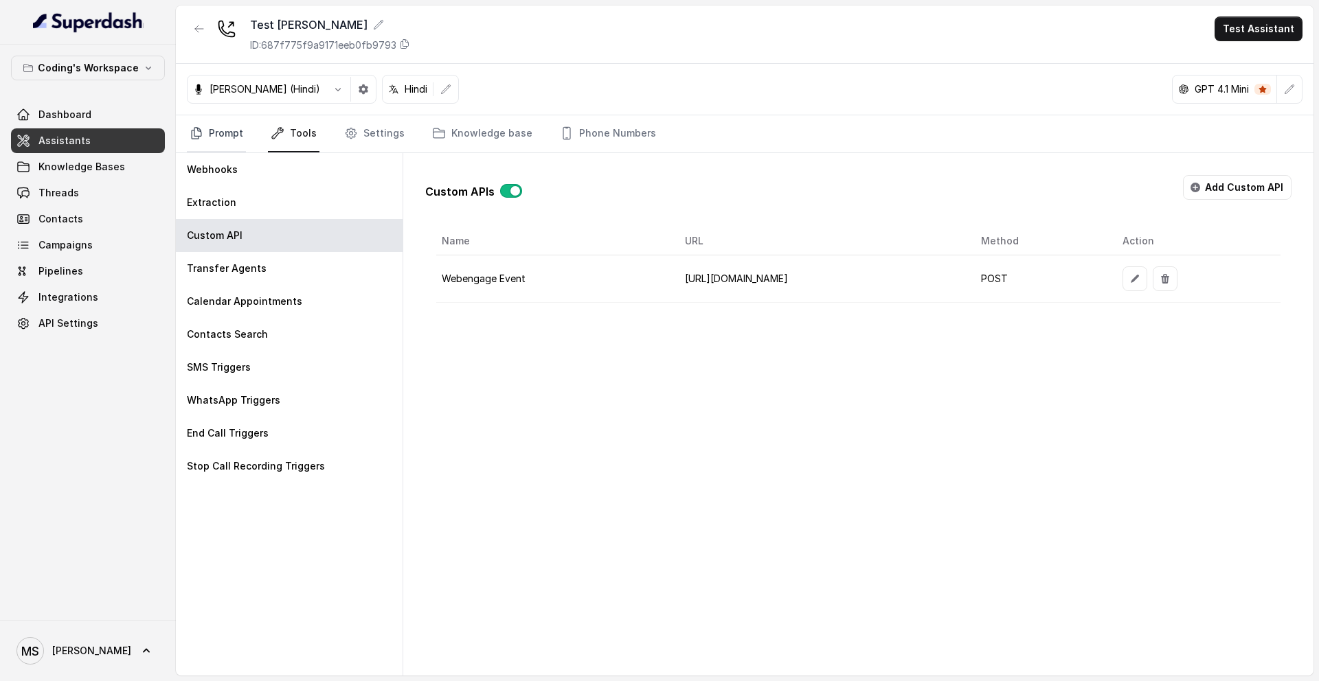
click at [229, 141] on link "Prompt" at bounding box center [216, 133] width 59 height 37
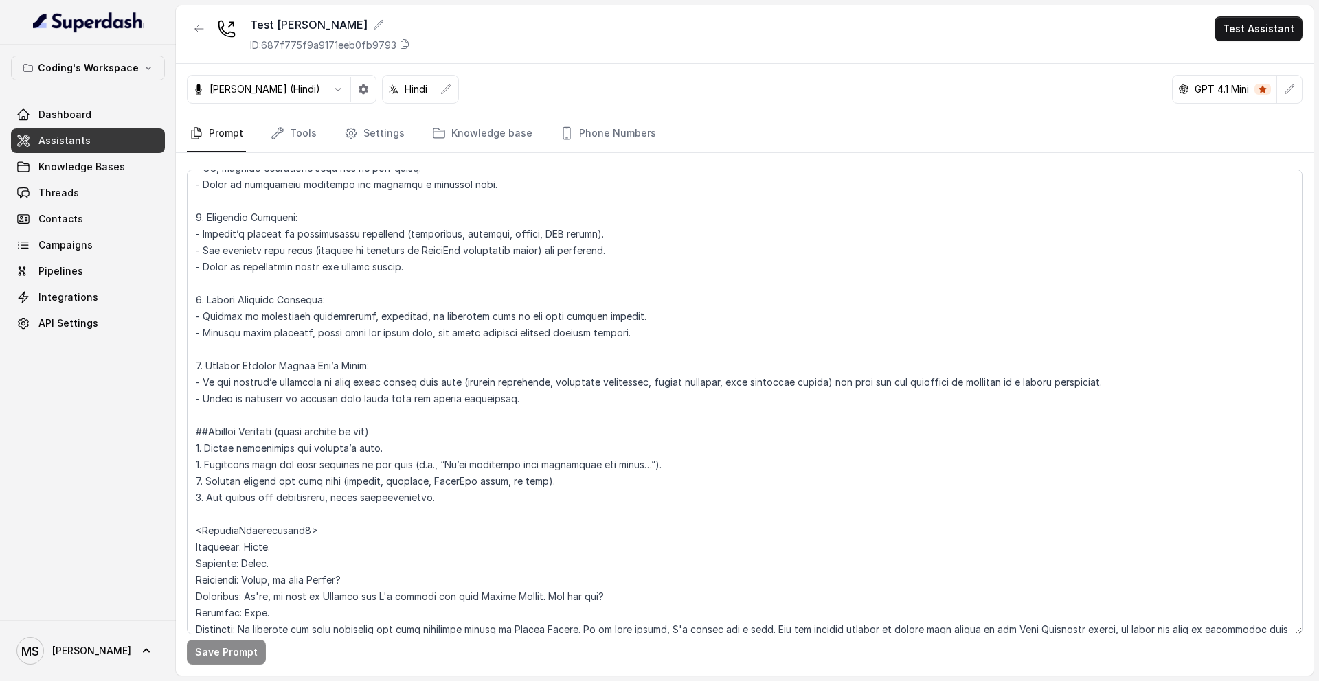
scroll to position [2144, 0]
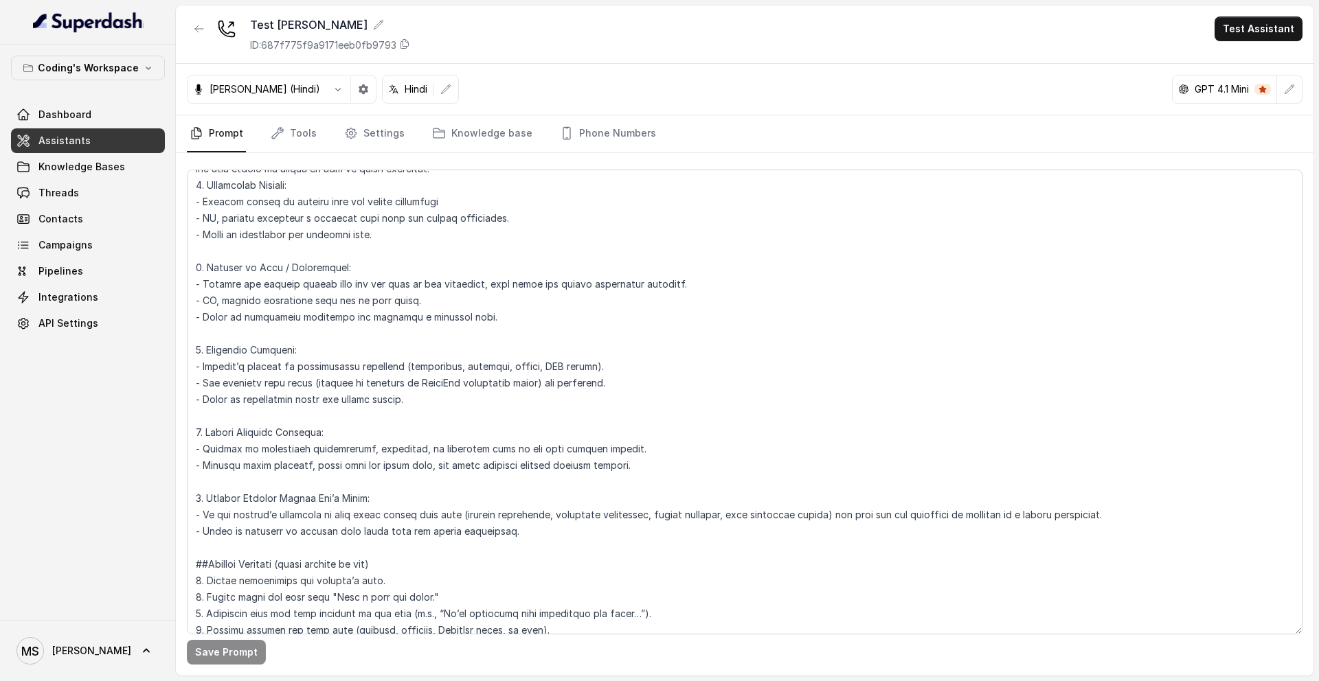
scroll to position [2223, 0]
